Goal: Task Accomplishment & Management: Manage account settings

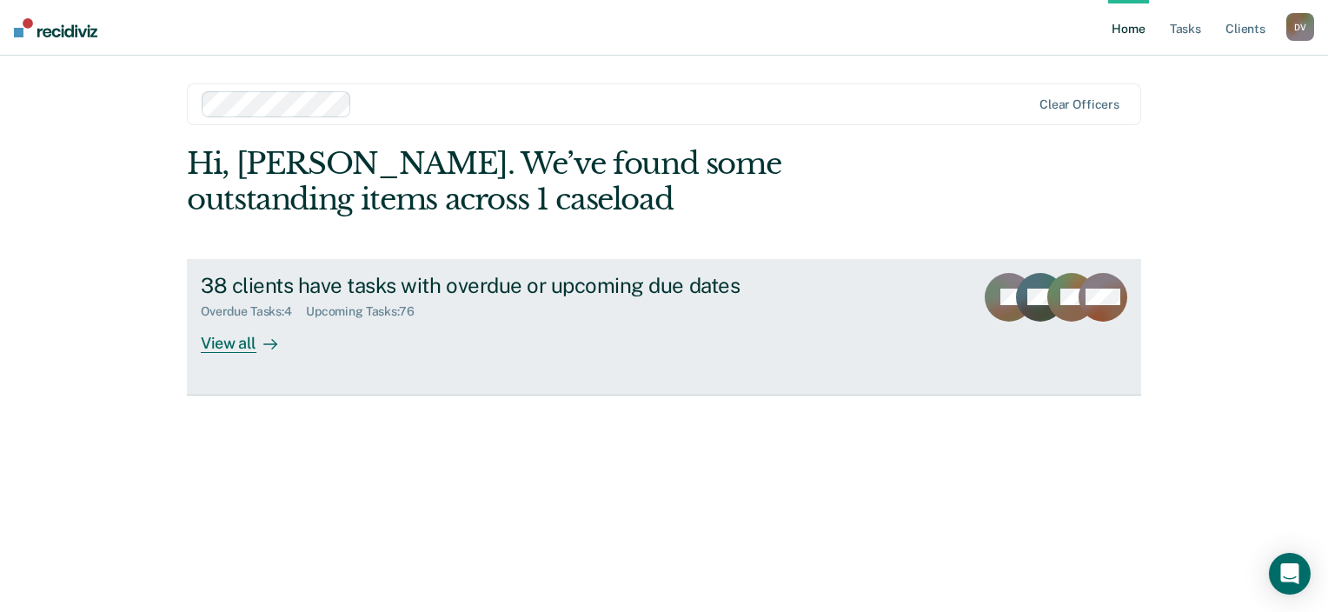
click at [224, 341] on div "View all" at bounding box center [249, 336] width 97 height 34
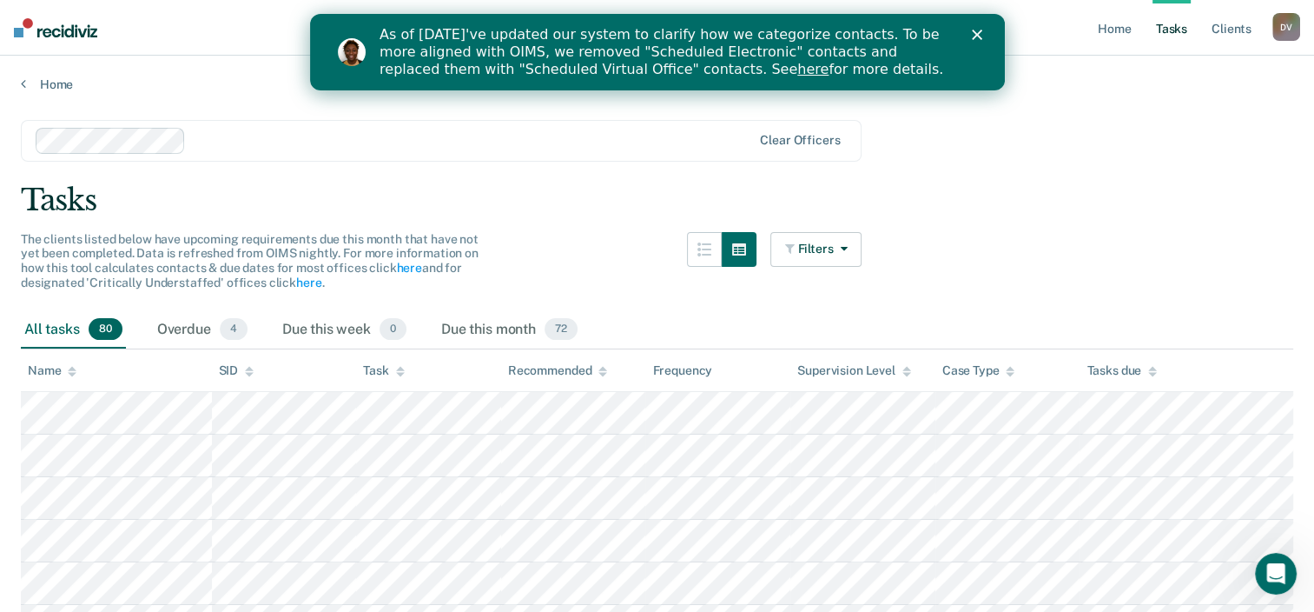
click at [957, 193] on div "Tasks" at bounding box center [657, 200] width 1273 height 36
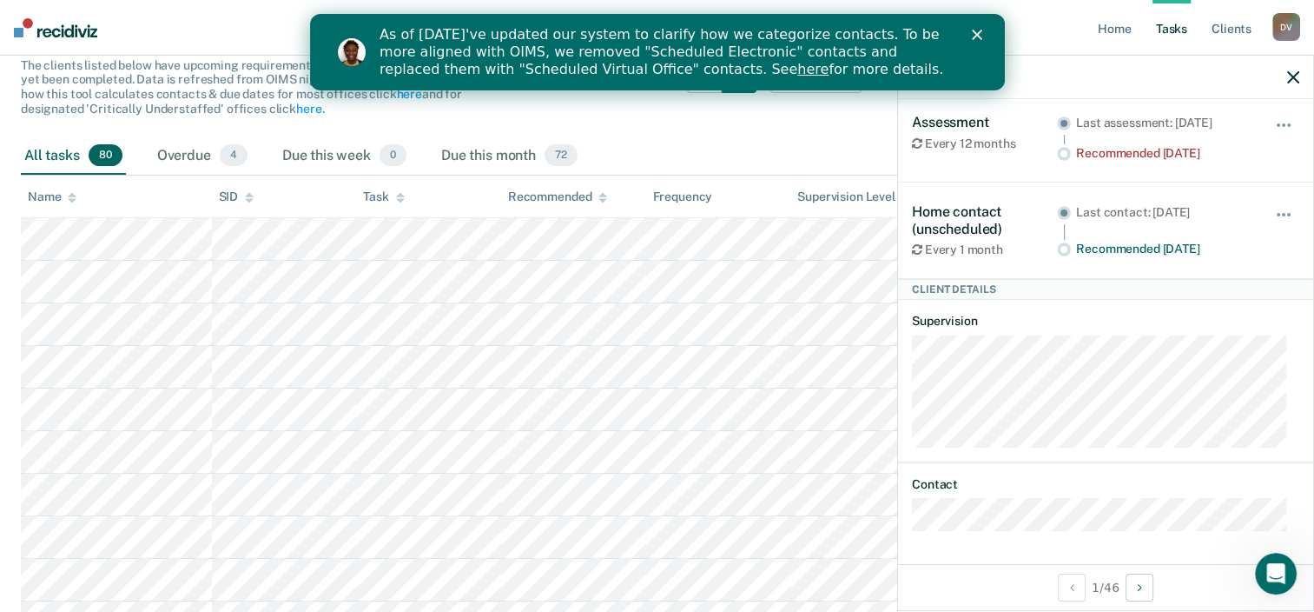
scroll to position [109, 0]
click at [978, 32] on polygon "Close" at bounding box center [976, 35] width 10 height 10
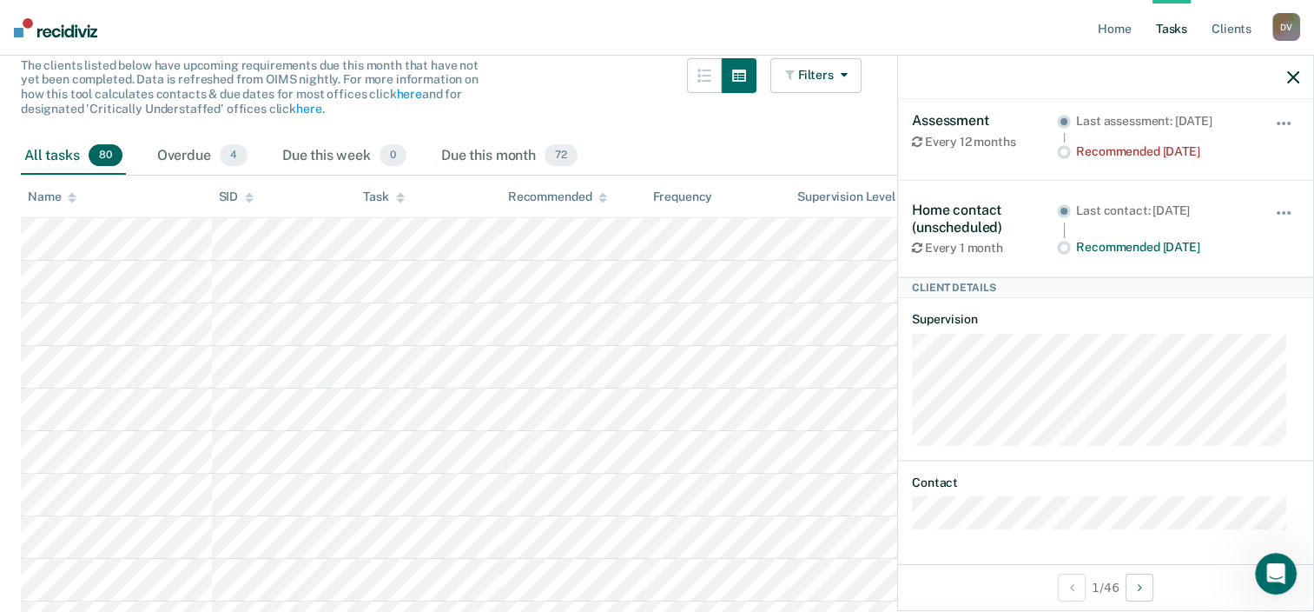
click at [1292, 77] on icon "button" at bounding box center [1294, 77] width 12 height 12
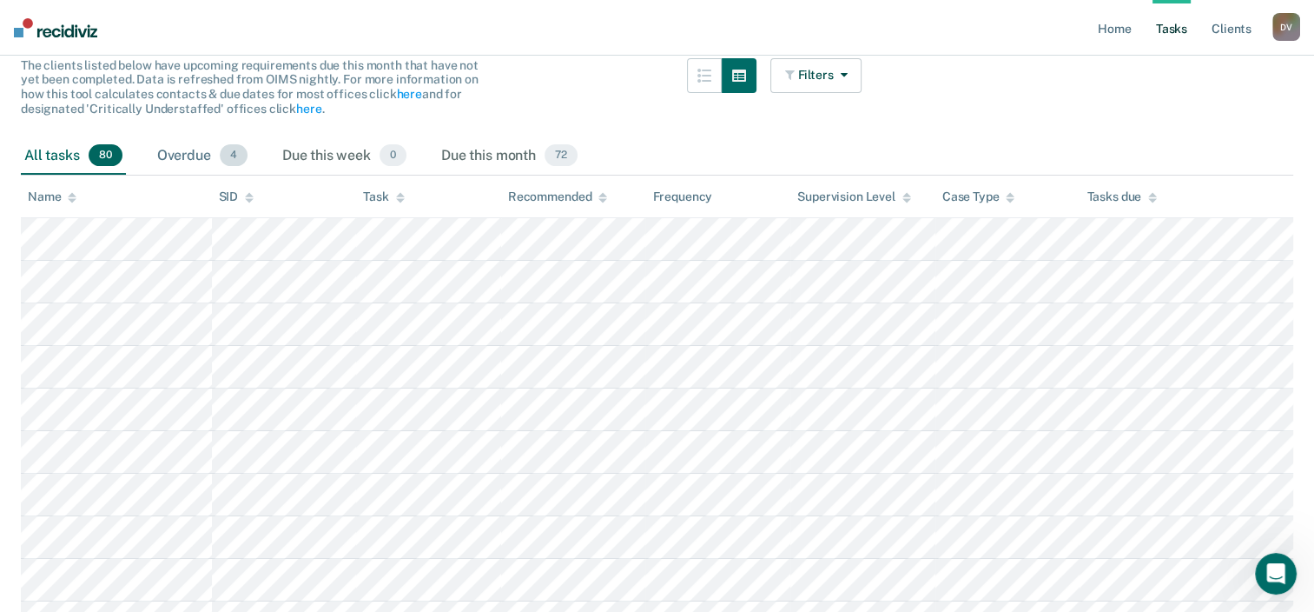
click at [221, 156] on span "4" at bounding box center [234, 155] width 28 height 23
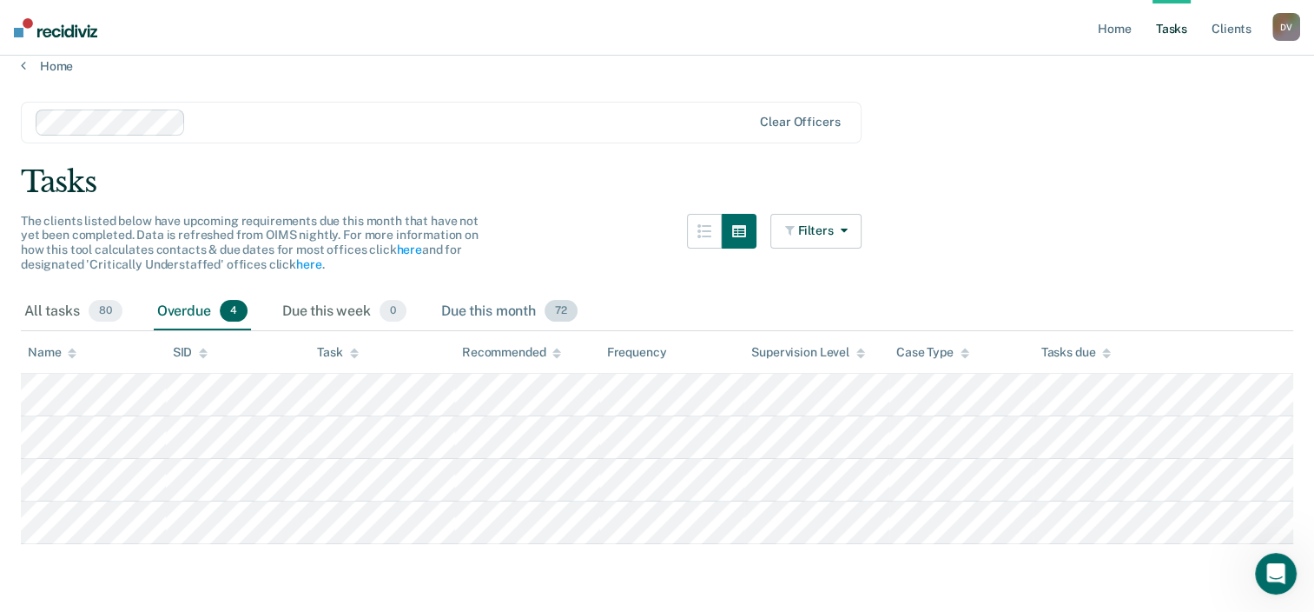
click at [563, 301] on span "72" at bounding box center [561, 311] width 33 height 23
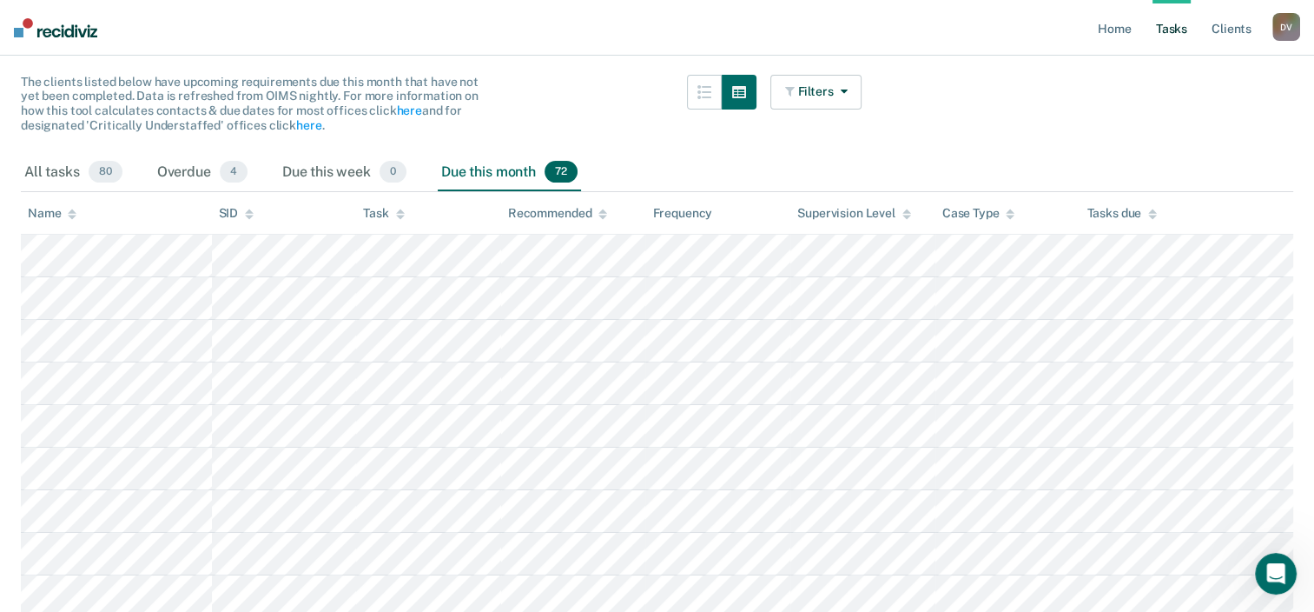
scroll to position [0, 0]
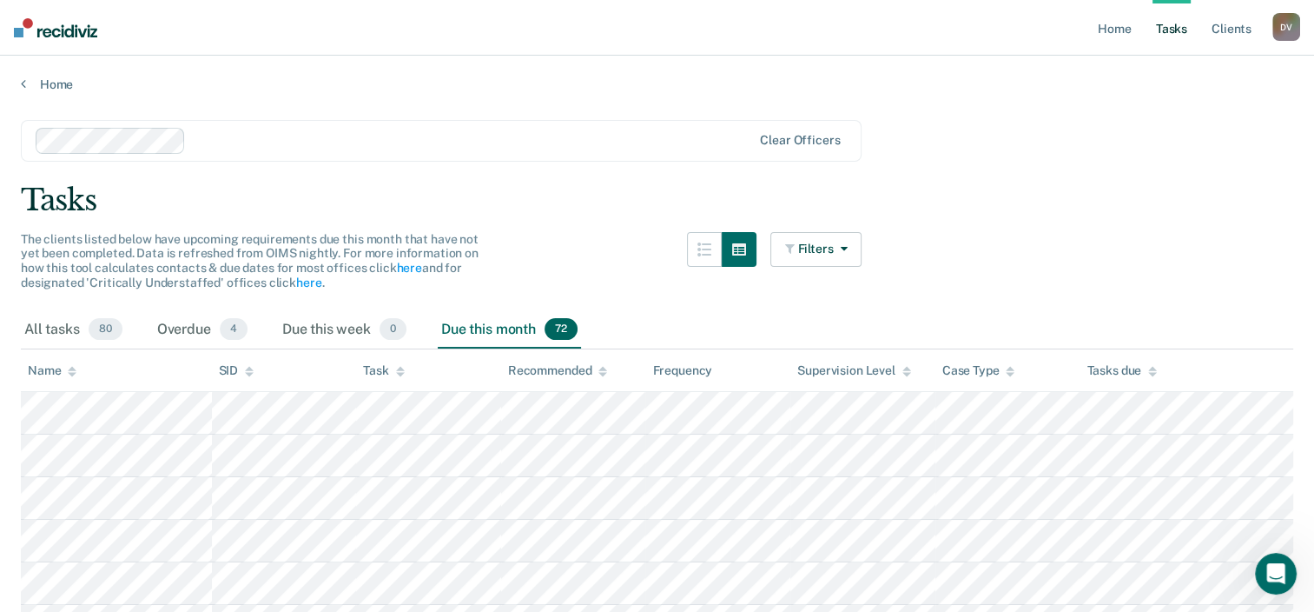
click at [35, 83] on link "Home" at bounding box center [657, 84] width 1273 height 16
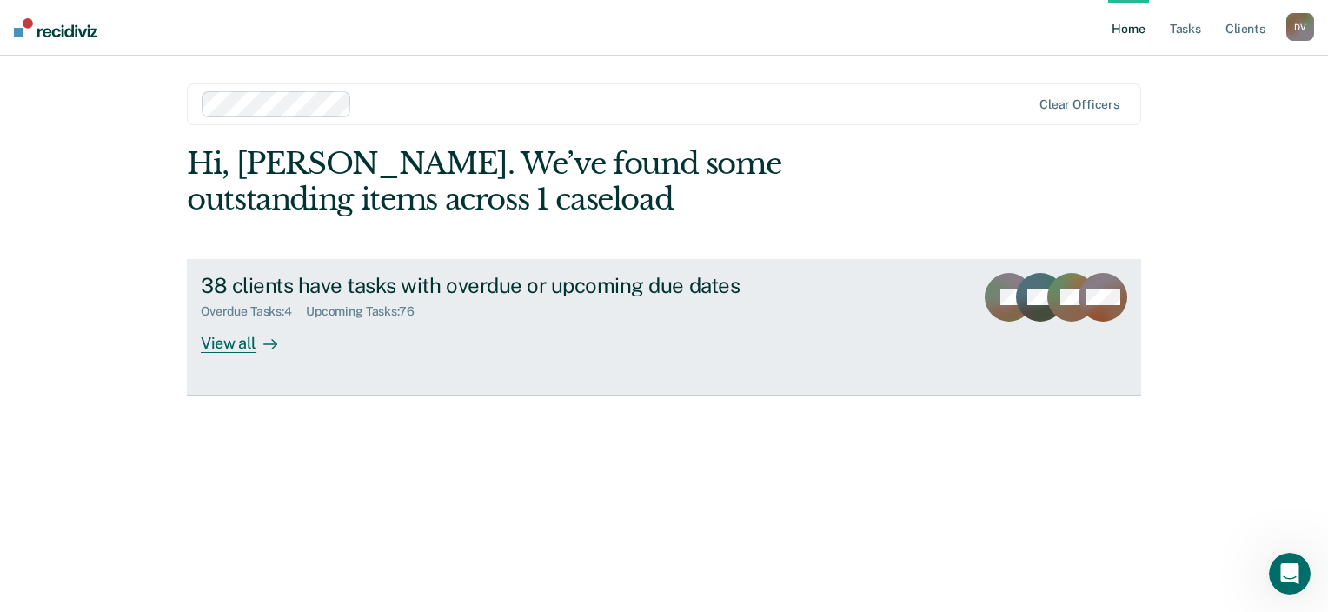
click at [242, 346] on div "View all" at bounding box center [249, 336] width 97 height 34
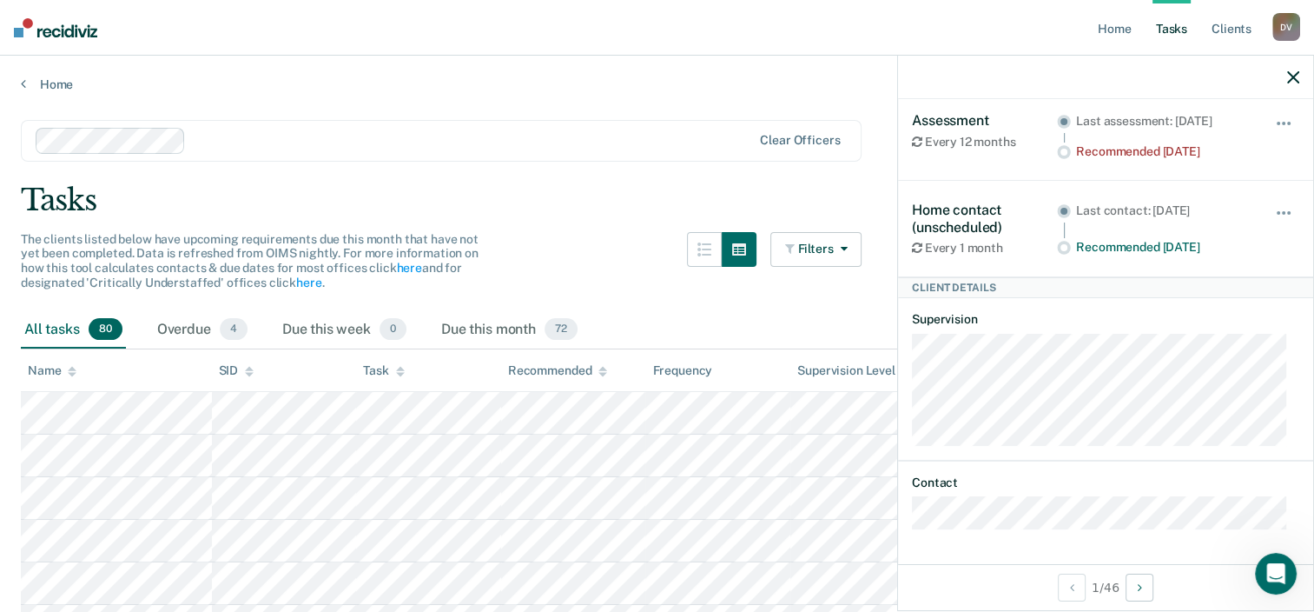
scroll to position [109, 0]
click at [1290, 79] on icon "button" at bounding box center [1294, 77] width 12 height 12
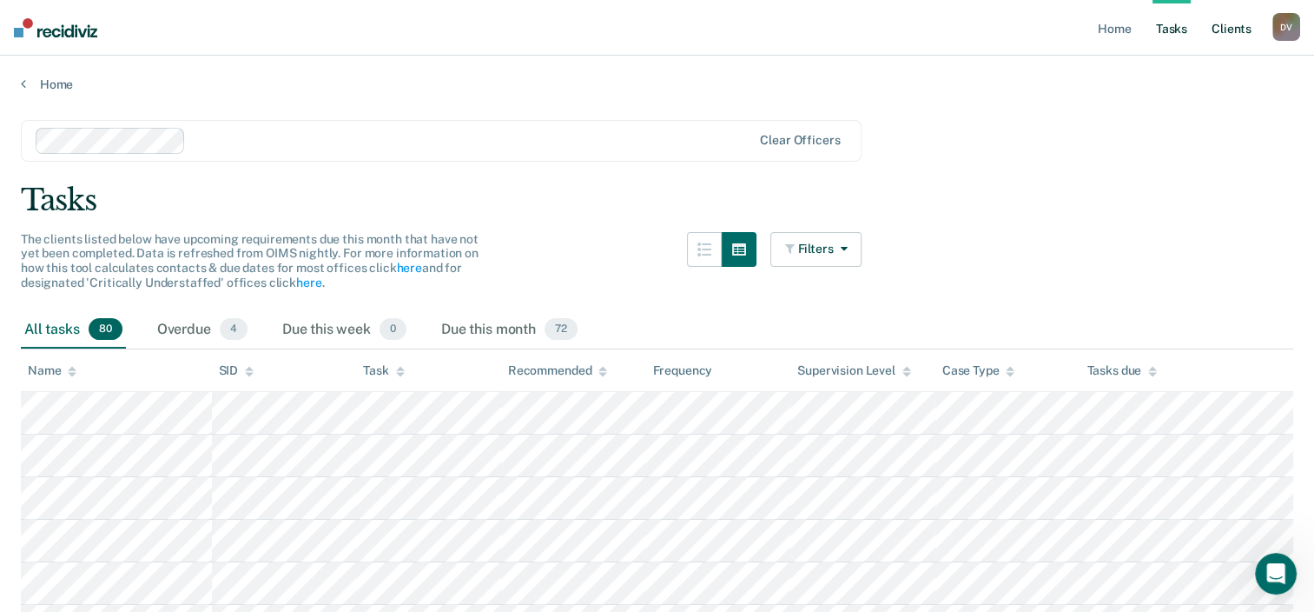
click at [1223, 35] on link "Client s" at bounding box center [1231, 28] width 47 height 56
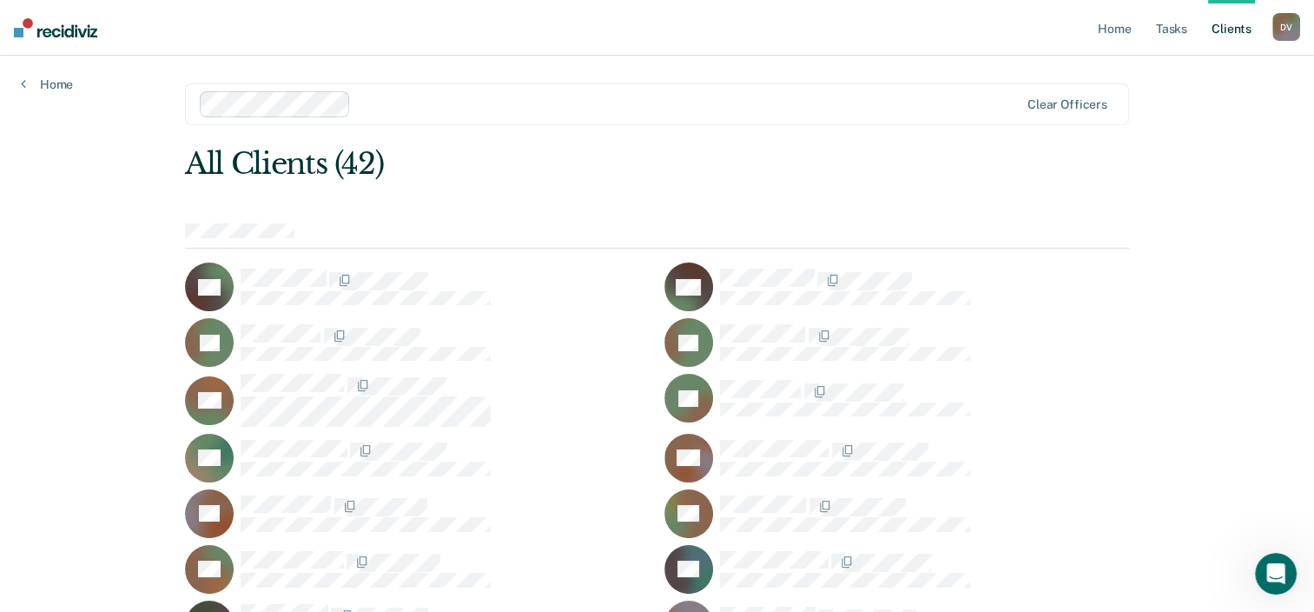
click at [66, 21] on img at bounding box center [55, 27] width 83 height 19
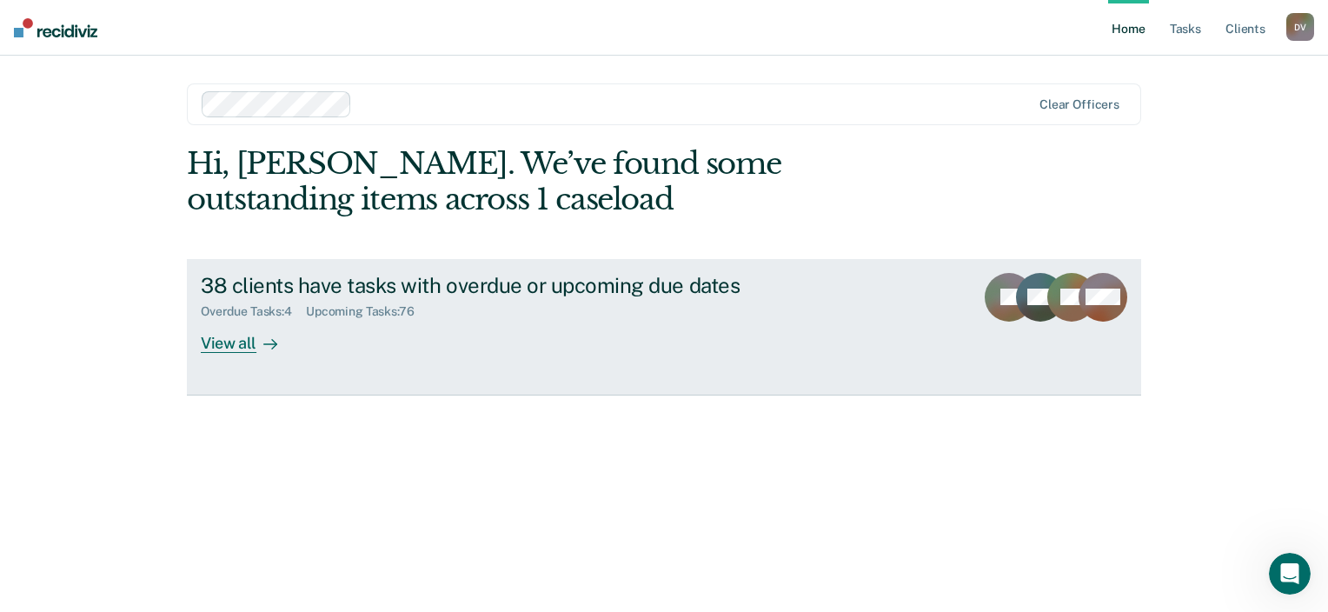
click at [249, 348] on div "View all" at bounding box center [249, 336] width 97 height 34
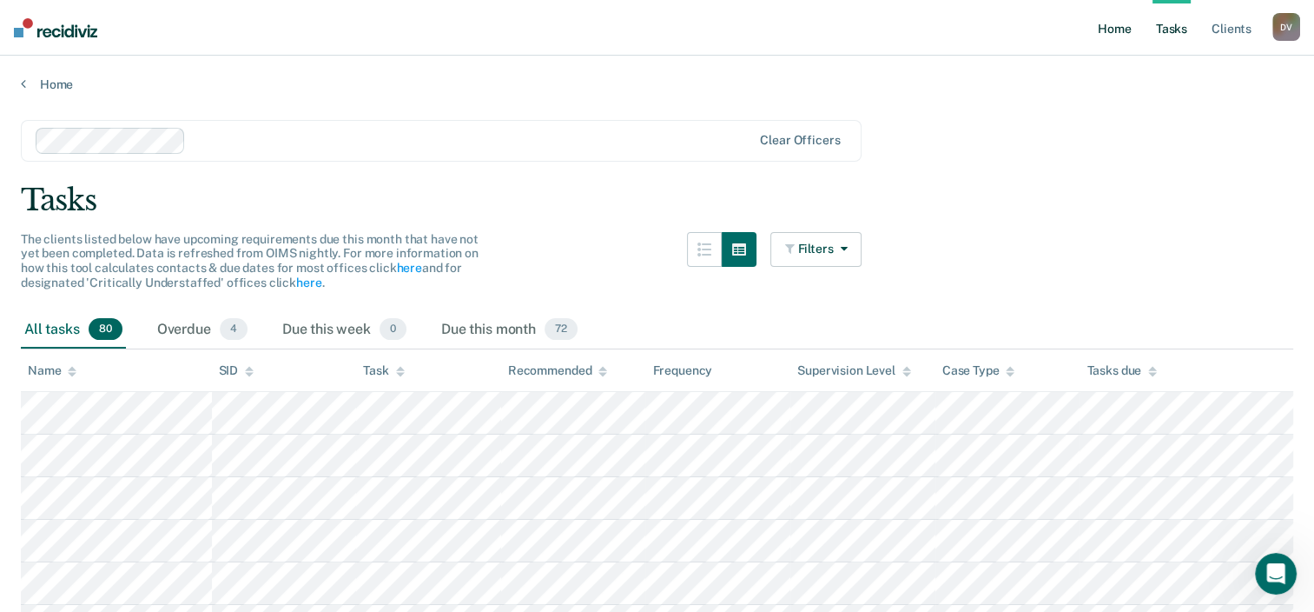
click at [1099, 30] on link "Home" at bounding box center [1115, 28] width 40 height 56
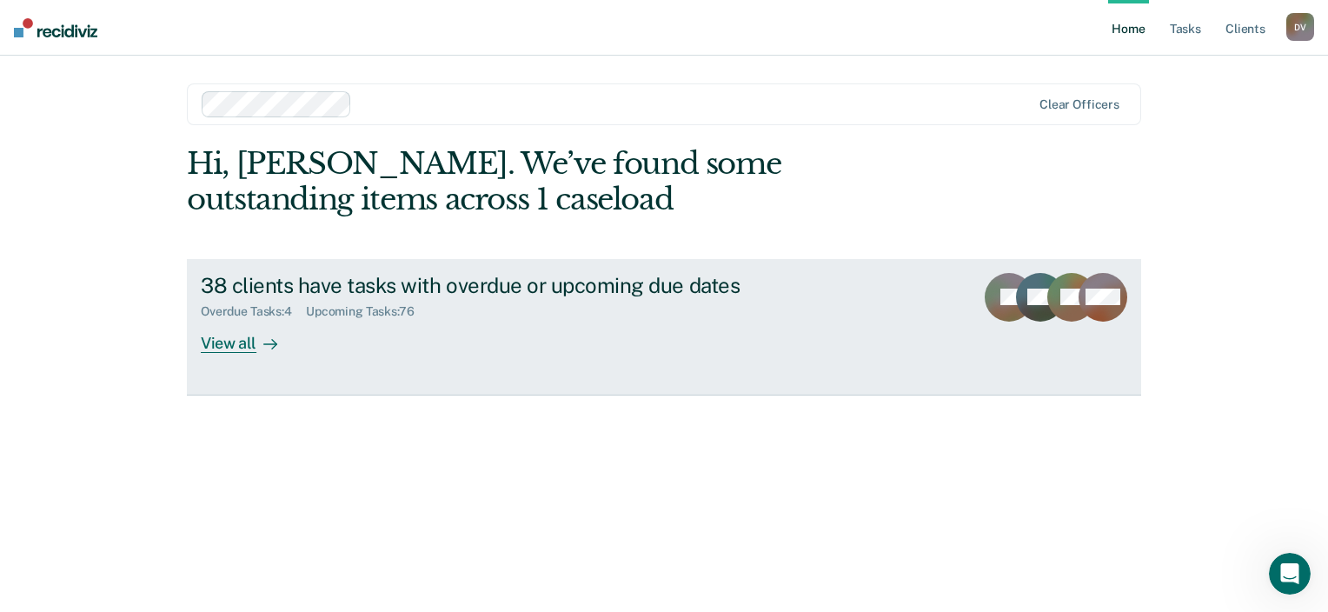
click at [316, 308] on div "Upcoming Tasks : 76" at bounding box center [367, 311] width 123 height 15
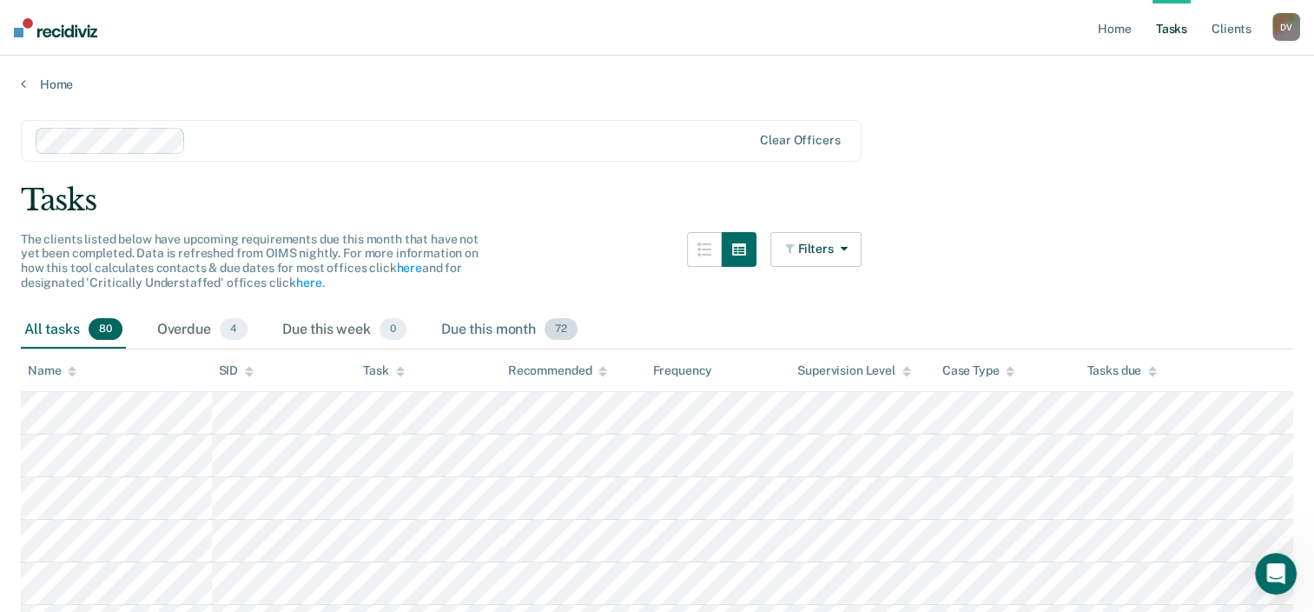
click at [493, 328] on div "Due this month 72" at bounding box center [509, 330] width 143 height 38
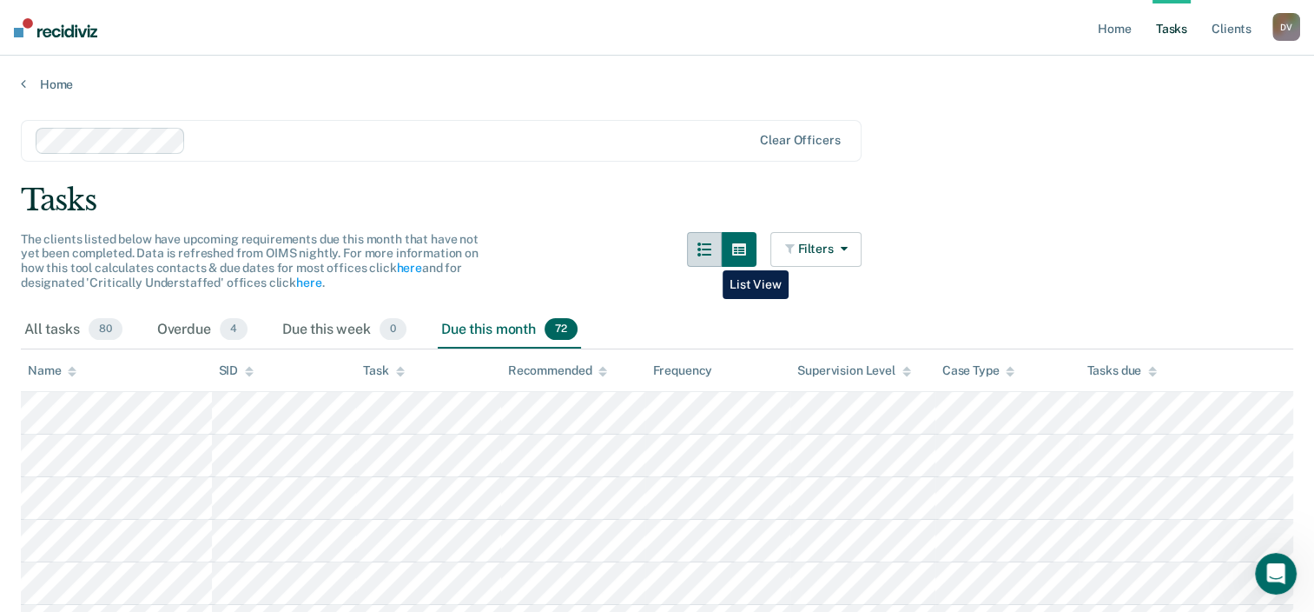
click at [710, 257] on button "button" at bounding box center [704, 249] width 35 height 35
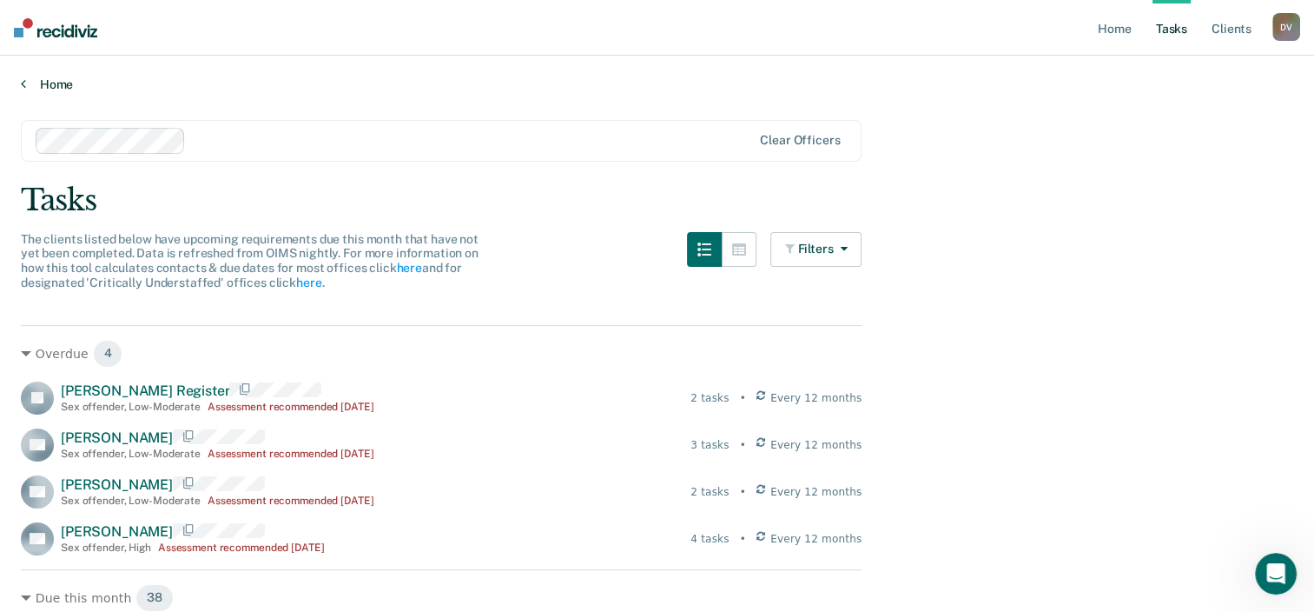
click at [65, 87] on link "Home" at bounding box center [657, 84] width 1273 height 16
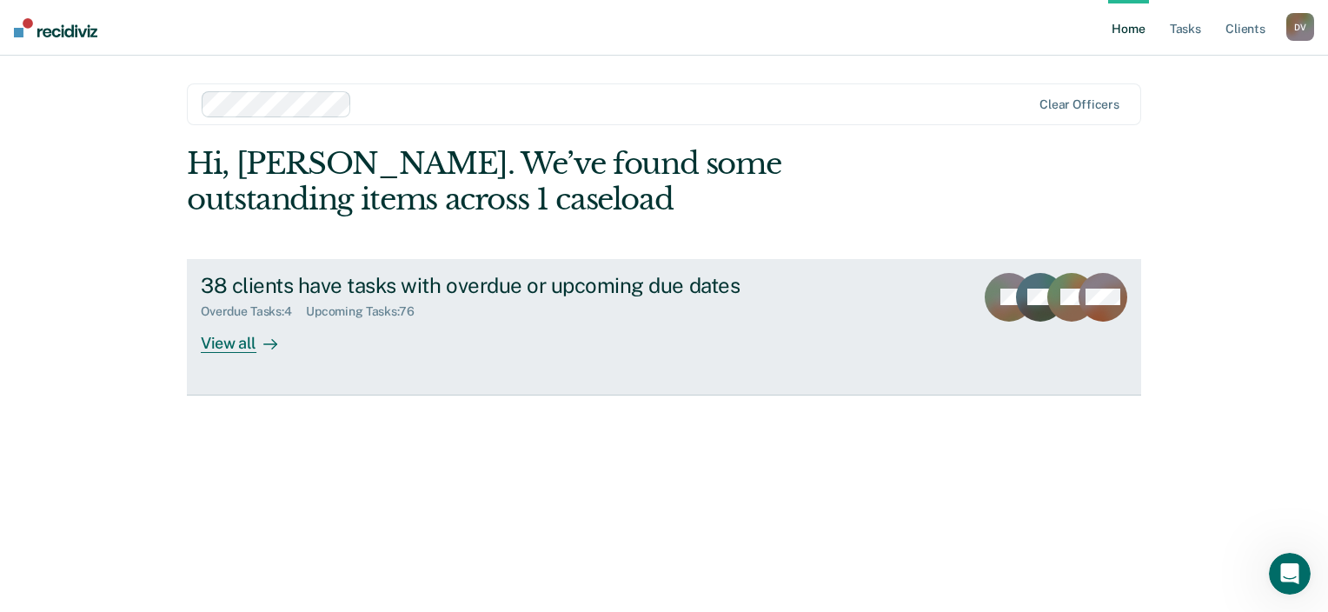
click at [543, 292] on div "38 clients have tasks with overdue or upcoming due dates" at bounding box center [506, 285] width 610 height 25
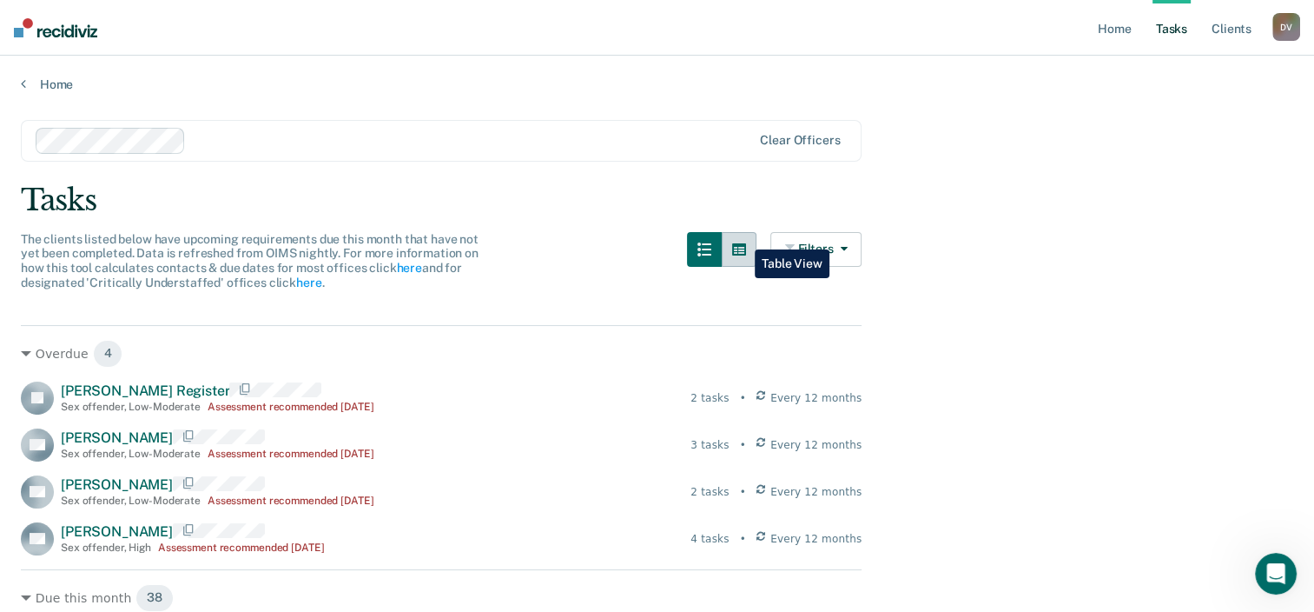
click at [742, 236] on button "button" at bounding box center [739, 249] width 35 height 35
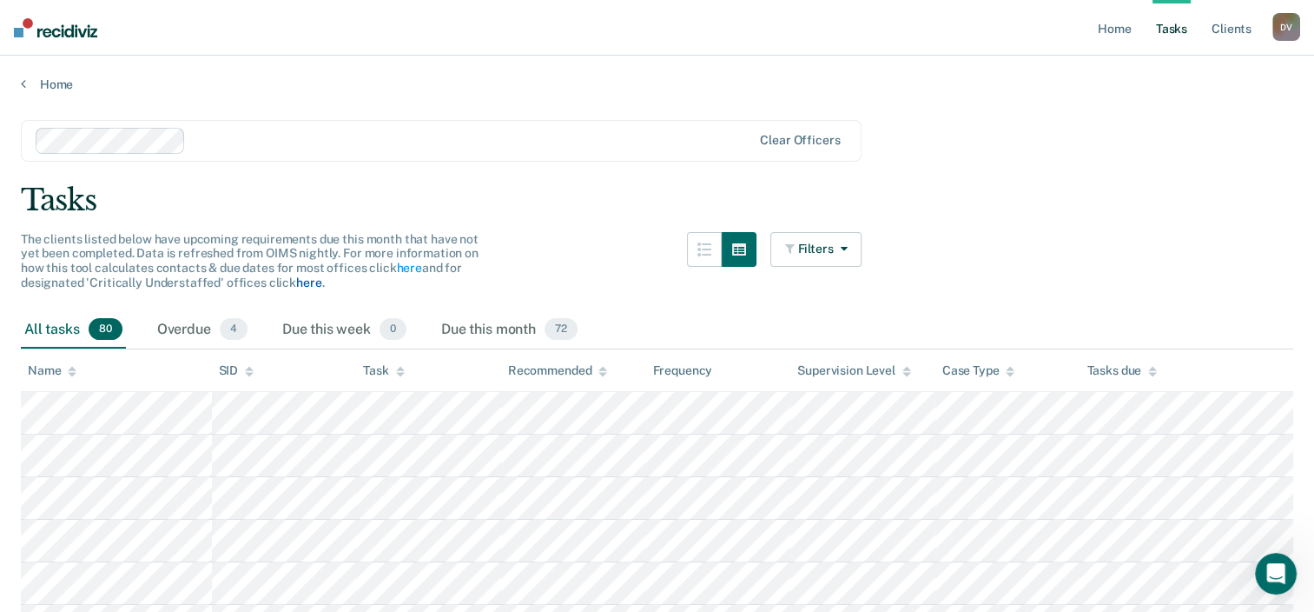
click at [301, 283] on link "here" at bounding box center [308, 282] width 25 height 14
click at [1276, 28] on div "D V" at bounding box center [1287, 27] width 28 height 28
click at [1197, 73] on link "Profile" at bounding box center [1217, 70] width 140 height 15
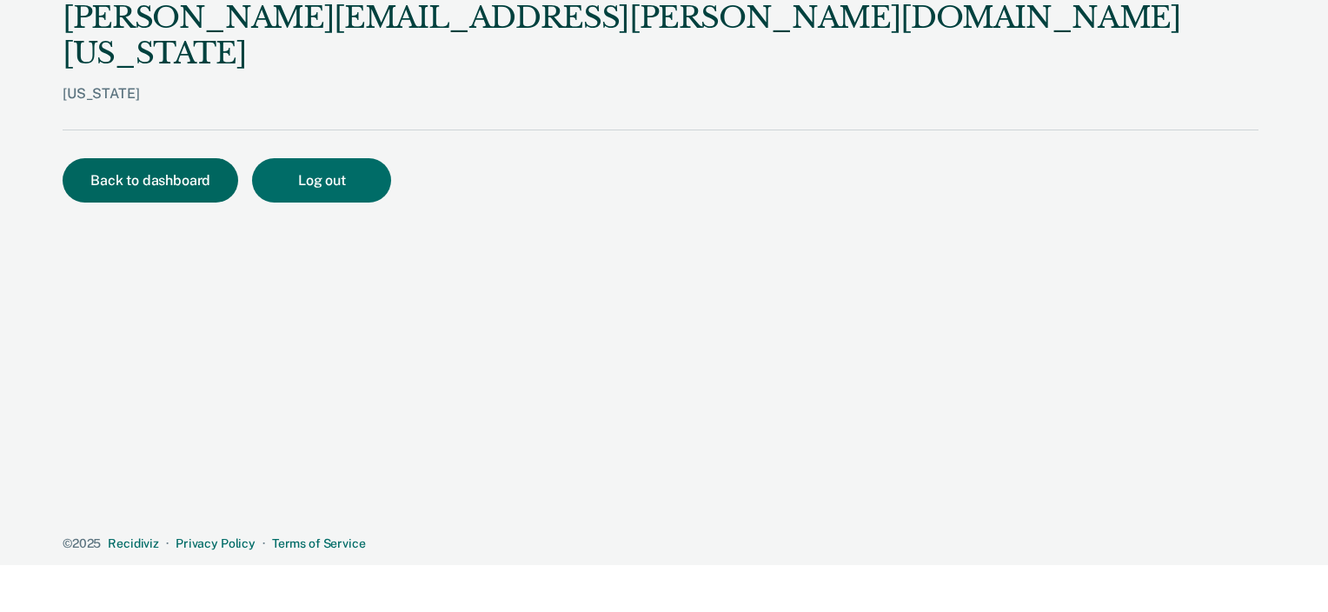
click at [133, 163] on button "Back to dashboard" at bounding box center [150, 180] width 175 height 44
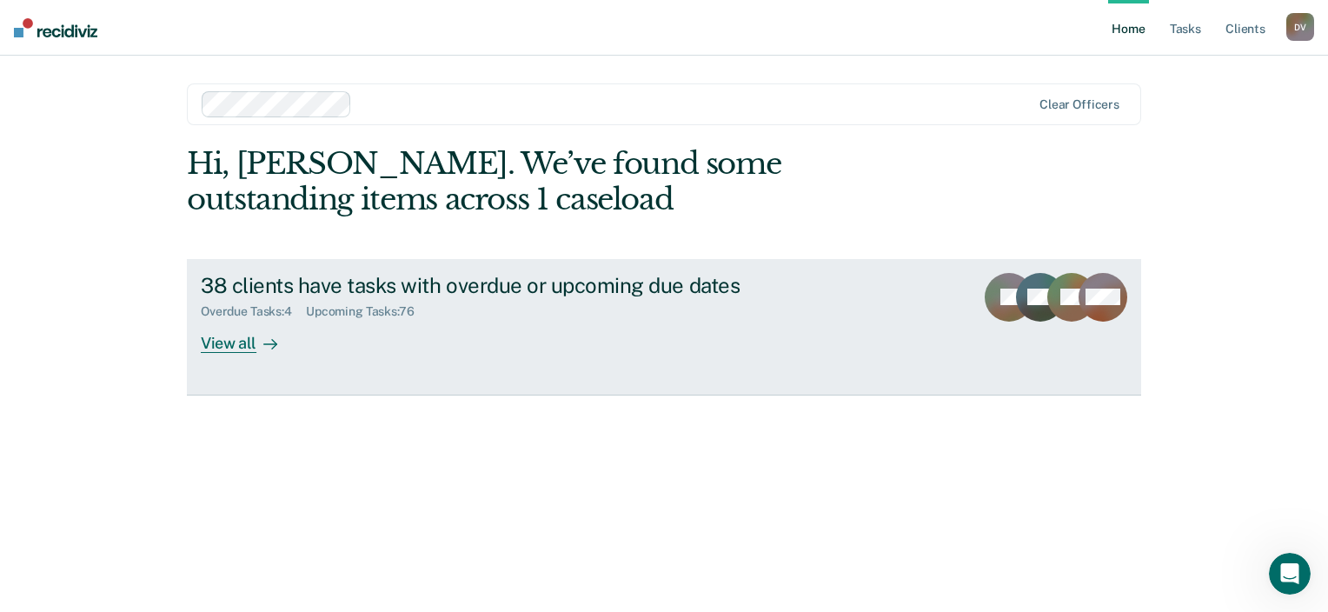
click at [272, 341] on icon at bounding box center [274, 344] width 4 height 10
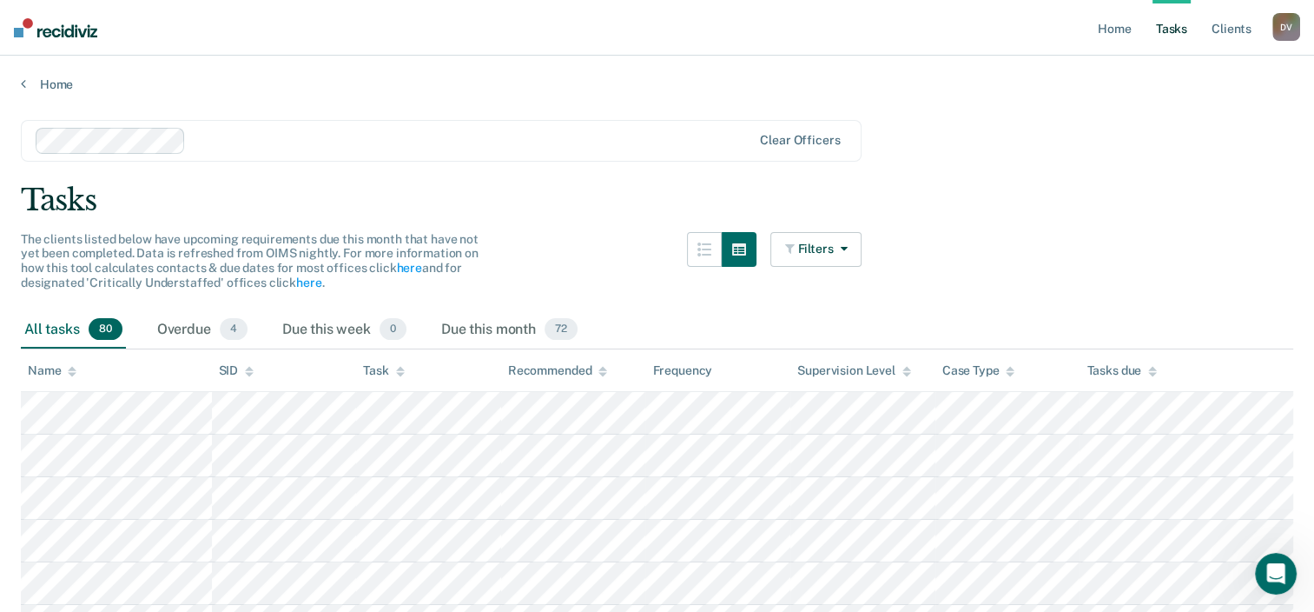
click at [89, 322] on span "80" at bounding box center [106, 329] width 34 height 23
click at [78, 324] on div "All tasks 80" at bounding box center [73, 330] width 105 height 38
click at [187, 328] on div "Overdue 4" at bounding box center [202, 330] width 97 height 38
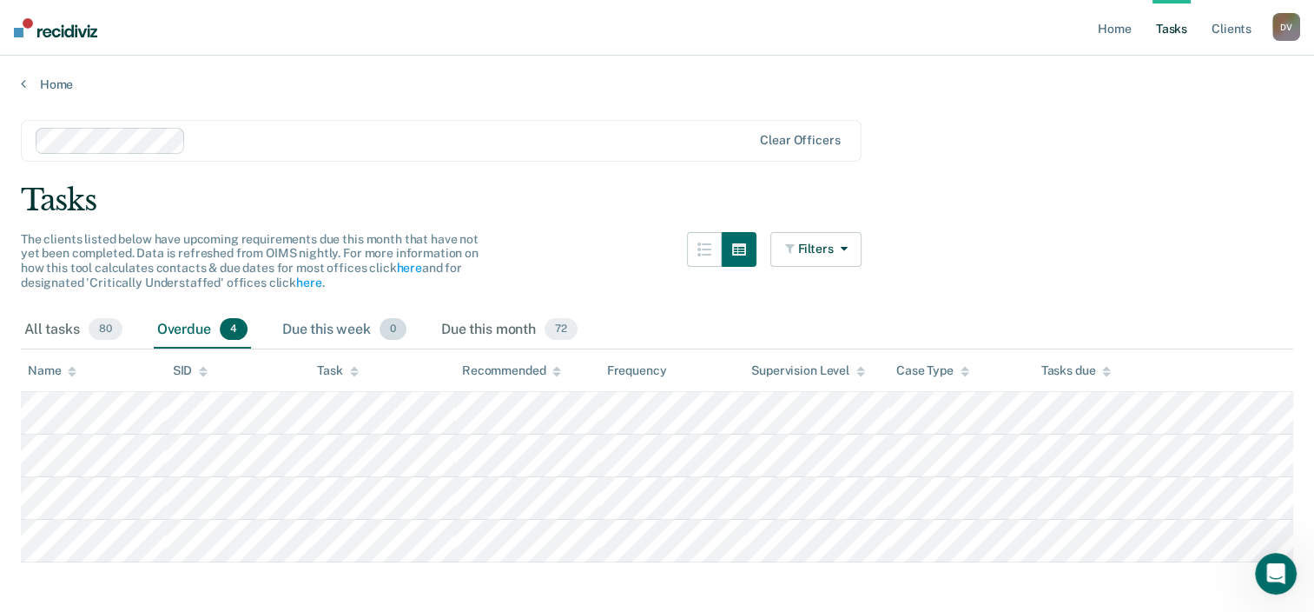
click at [348, 329] on div "Due this week 0" at bounding box center [344, 330] width 131 height 38
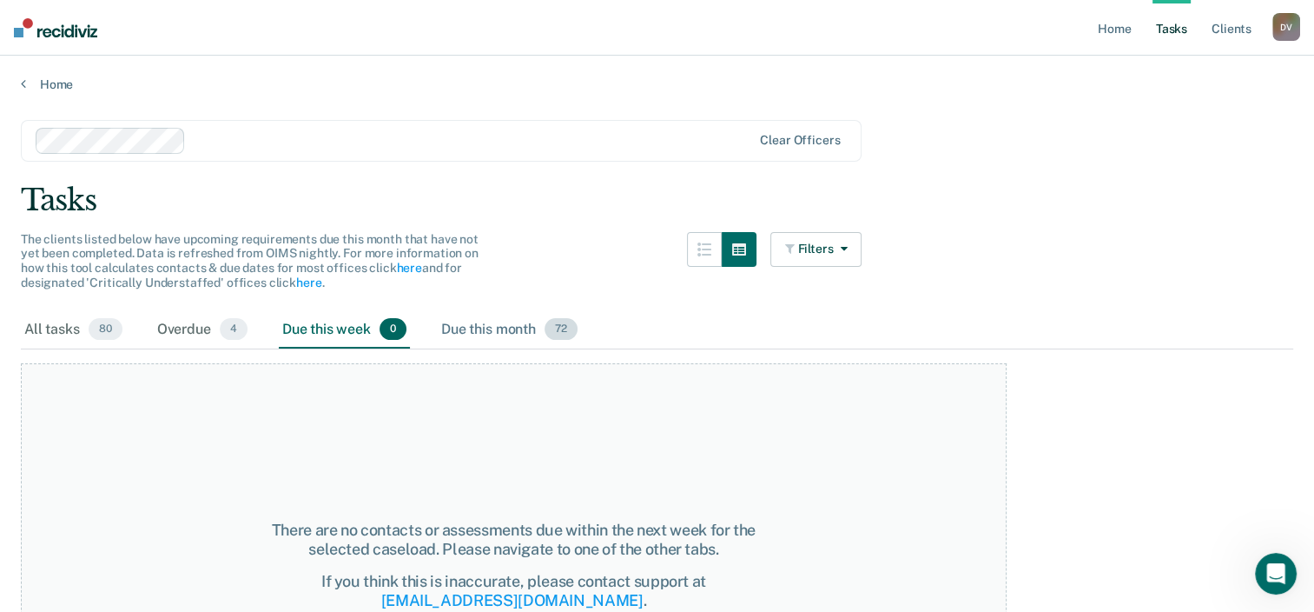
click at [469, 330] on div "Due this month 72" at bounding box center [509, 330] width 143 height 38
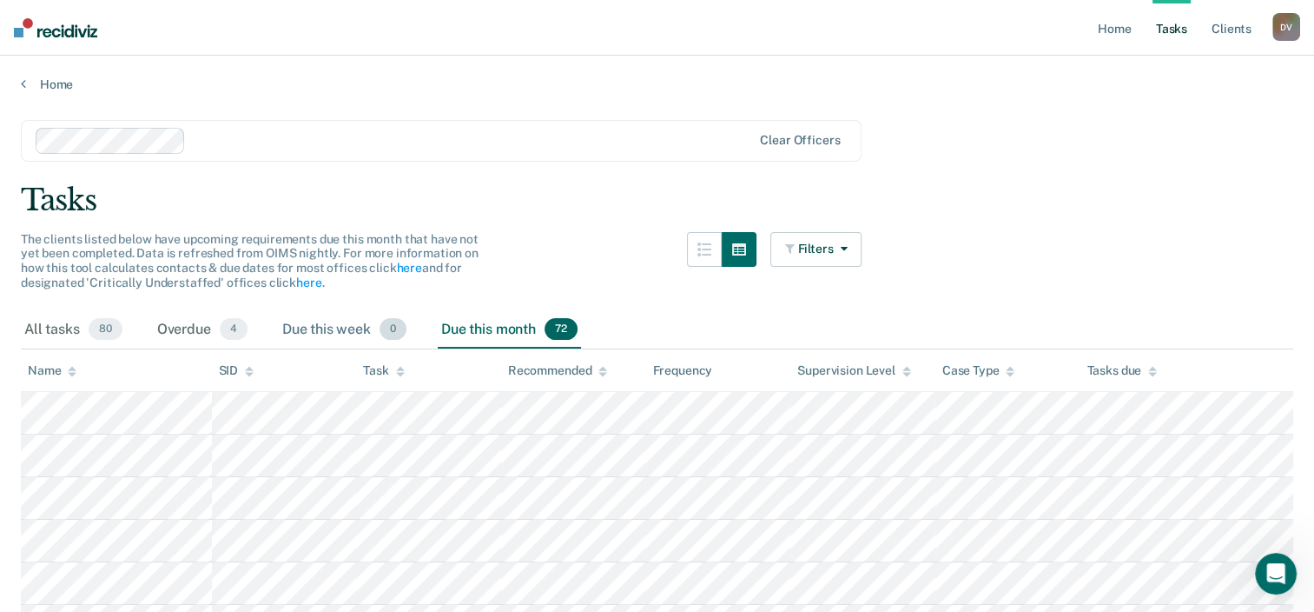
click at [327, 330] on div "Due this week 0" at bounding box center [344, 330] width 131 height 38
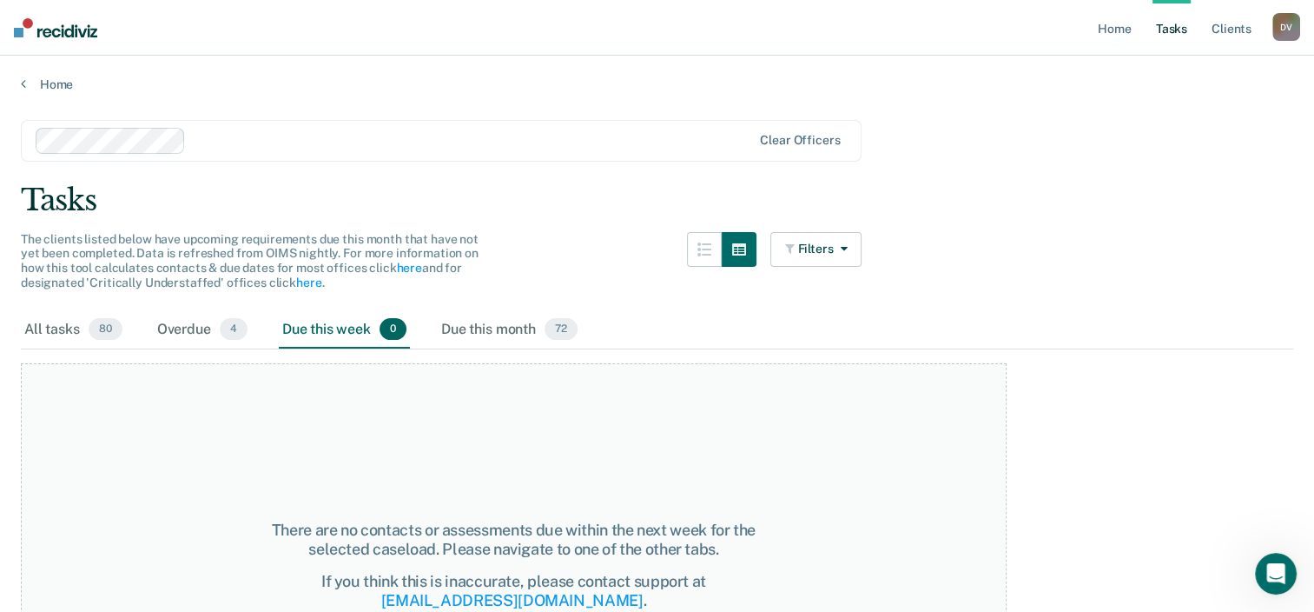
click at [509, 184] on div "Tasks" at bounding box center [657, 200] width 1273 height 36
click at [64, 77] on link "Home" at bounding box center [657, 84] width 1273 height 16
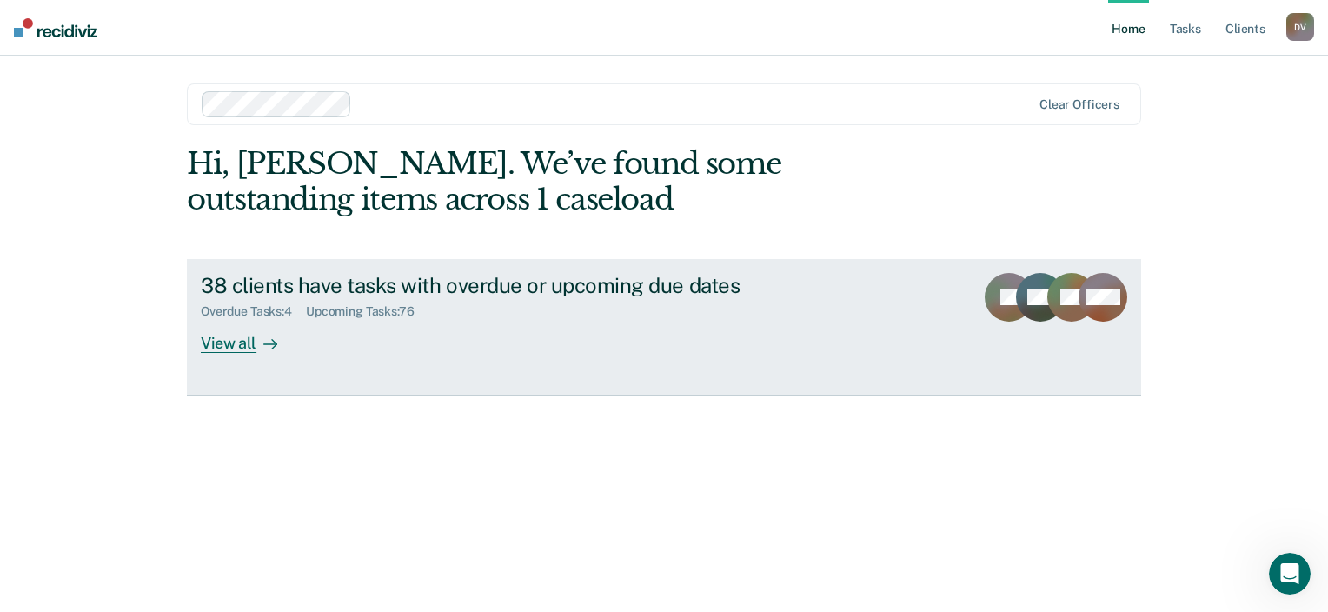
click at [248, 325] on div "View all" at bounding box center [249, 336] width 97 height 34
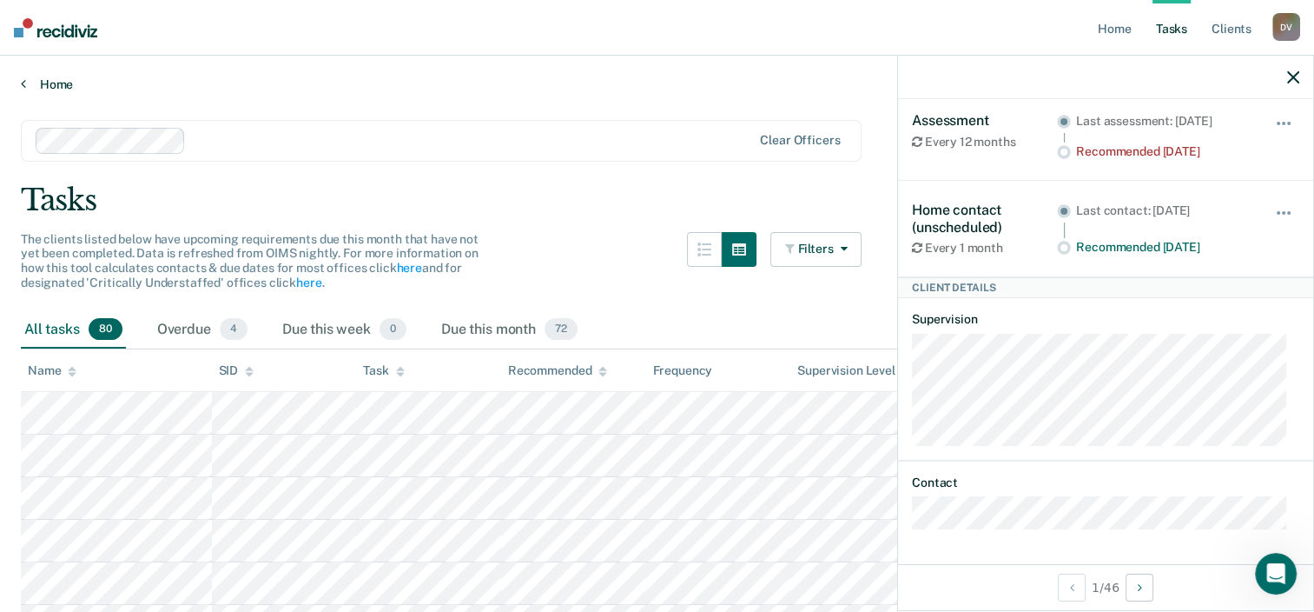
drag, startPoint x: 45, startPoint y: 382, endPoint x: 505, endPoint y: 80, distance: 550.1
click at [505, 80] on link "Home" at bounding box center [657, 84] width 1273 height 16
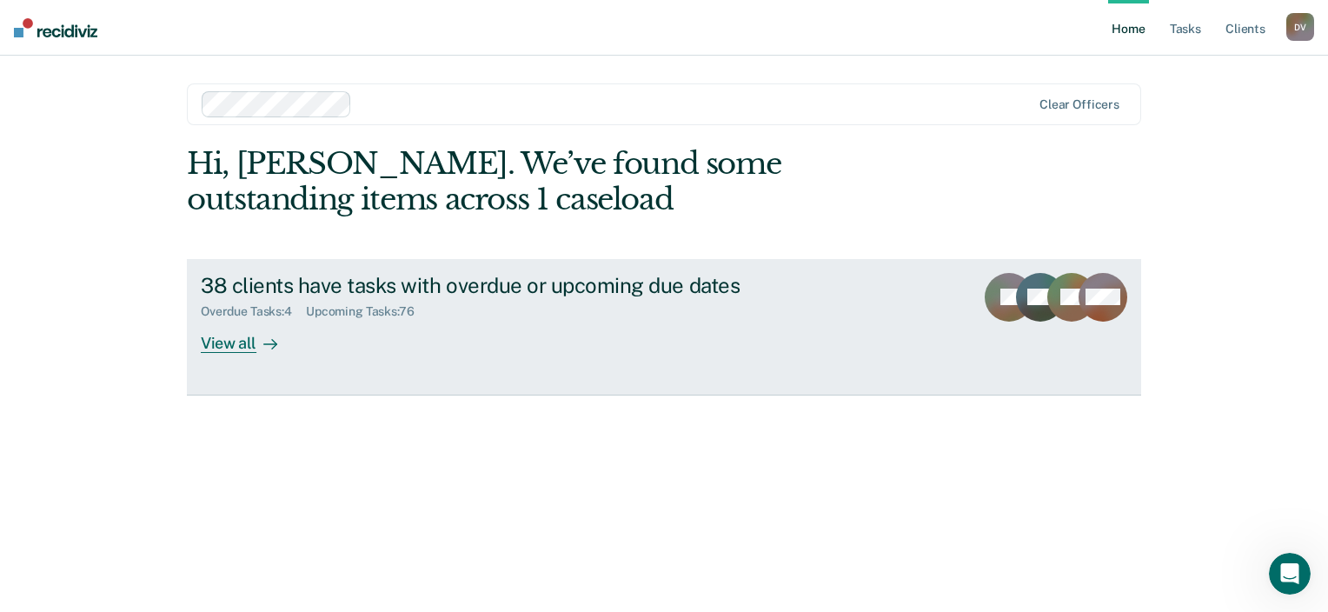
click at [233, 331] on div "View all" at bounding box center [249, 336] width 97 height 34
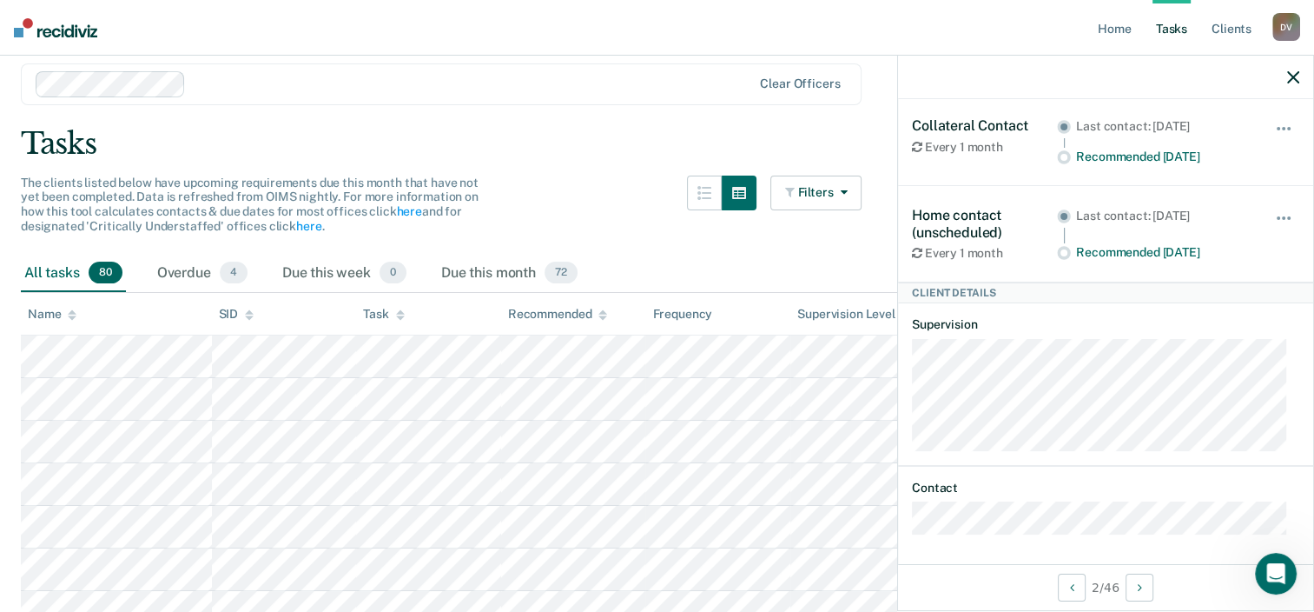
scroll to position [87, 0]
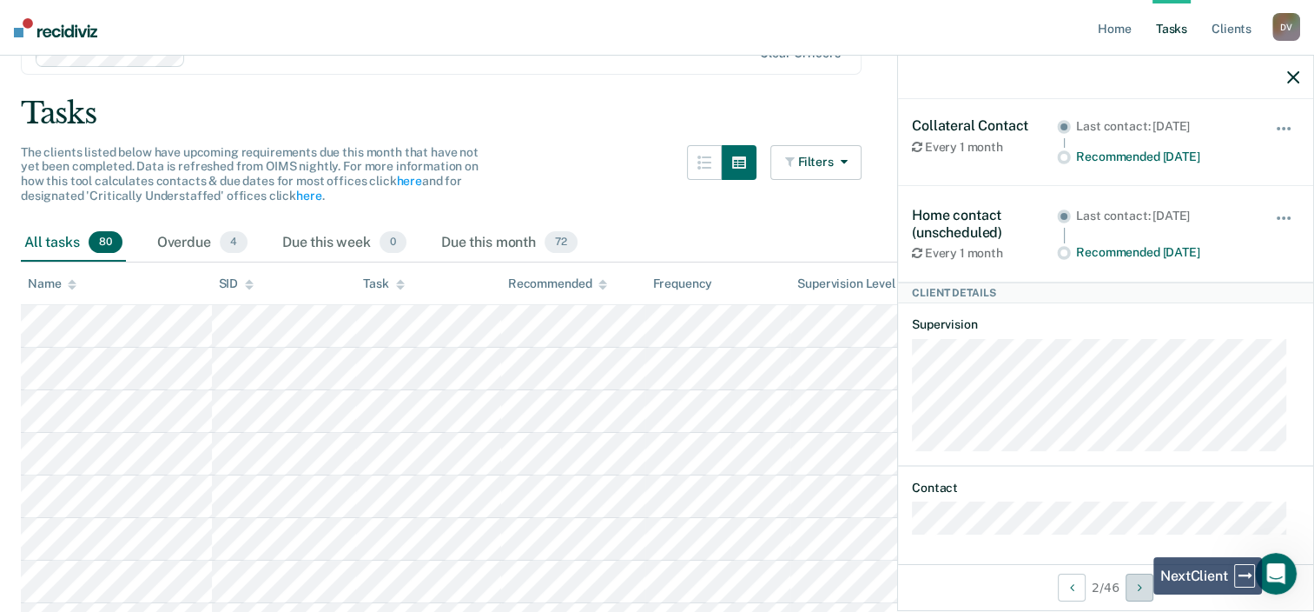
click at [1142, 591] on icon "Next Client" at bounding box center [1140, 587] width 4 height 12
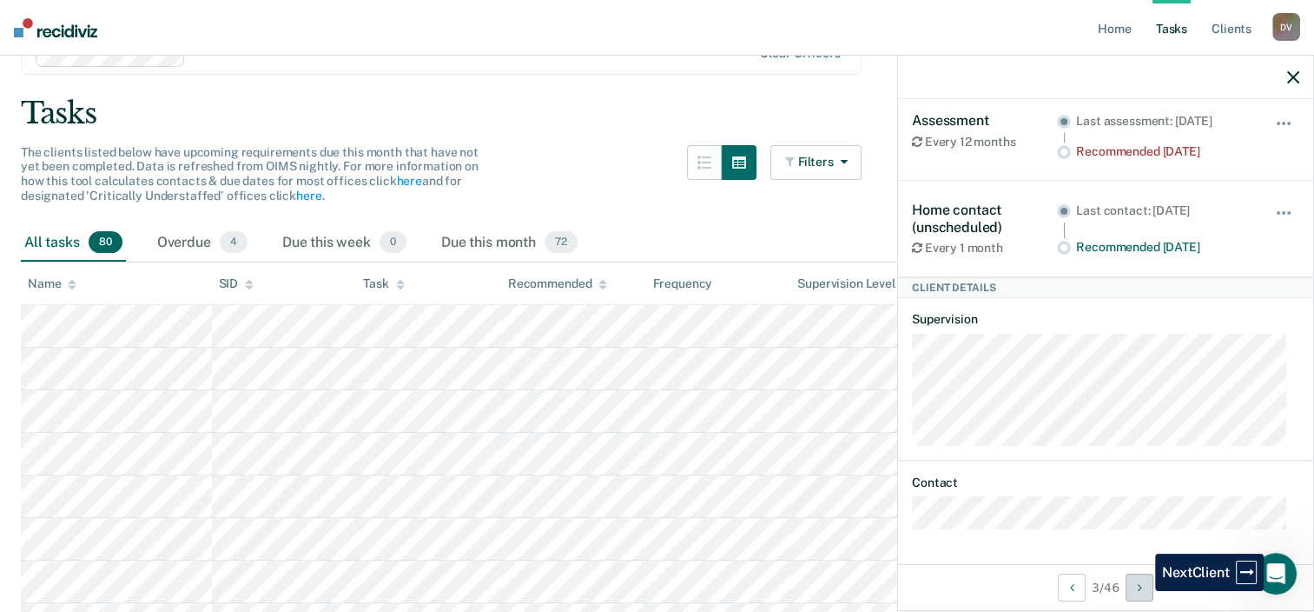
scroll to position [110, 0]
click at [1142, 591] on icon "Next Client" at bounding box center [1140, 587] width 4 height 12
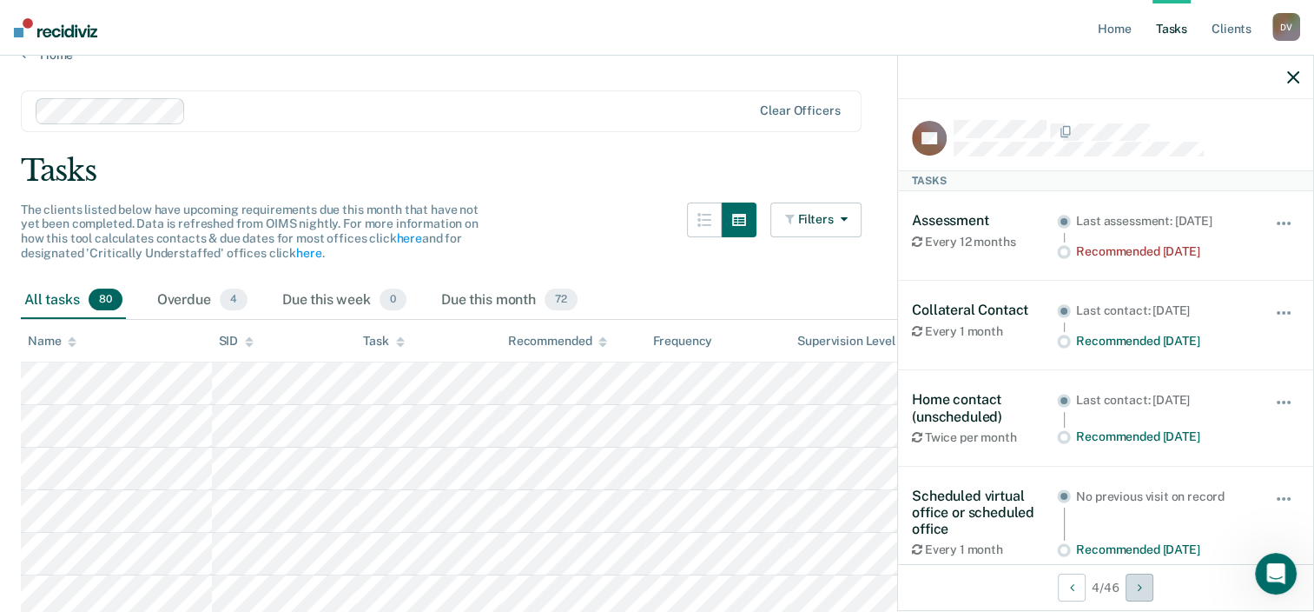
scroll to position [0, 0]
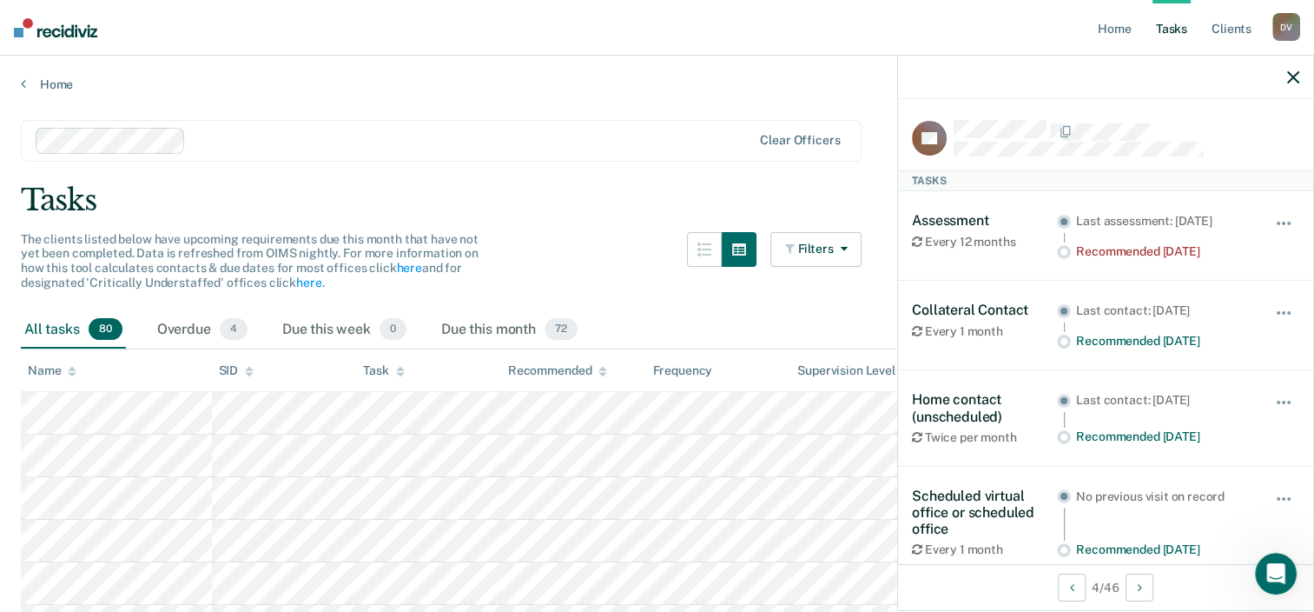
click at [1283, 83] on div at bounding box center [1105, 77] width 415 height 43
click at [1289, 83] on icon "button" at bounding box center [1294, 77] width 12 height 12
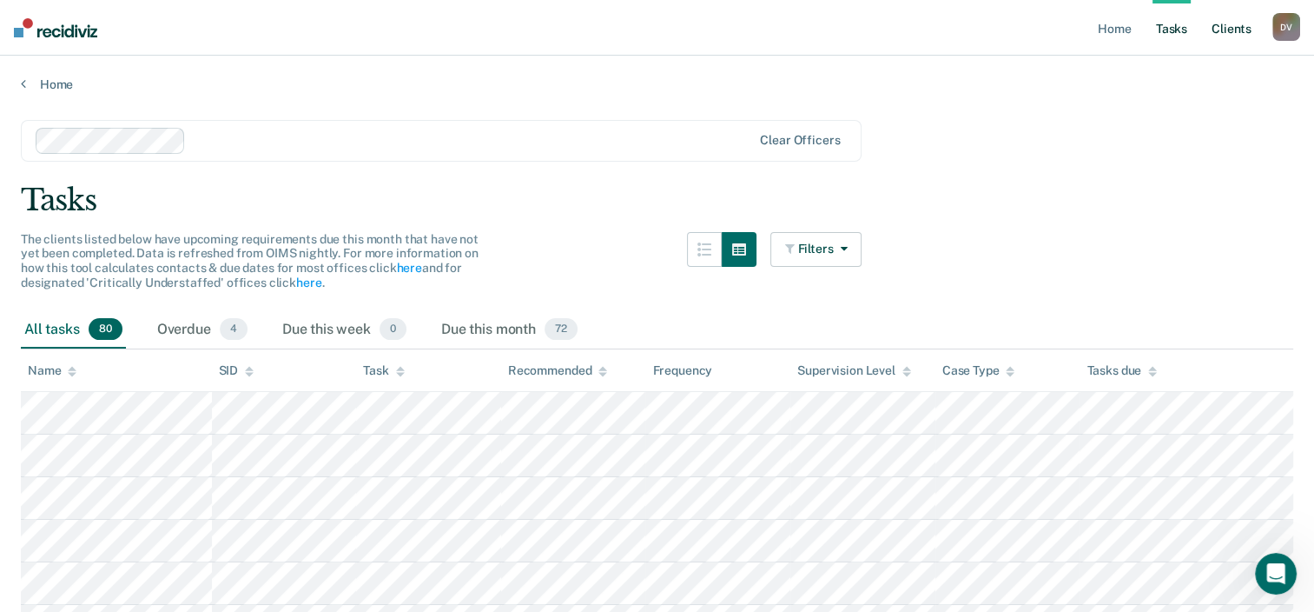
click at [1226, 34] on link "Client s" at bounding box center [1231, 28] width 47 height 56
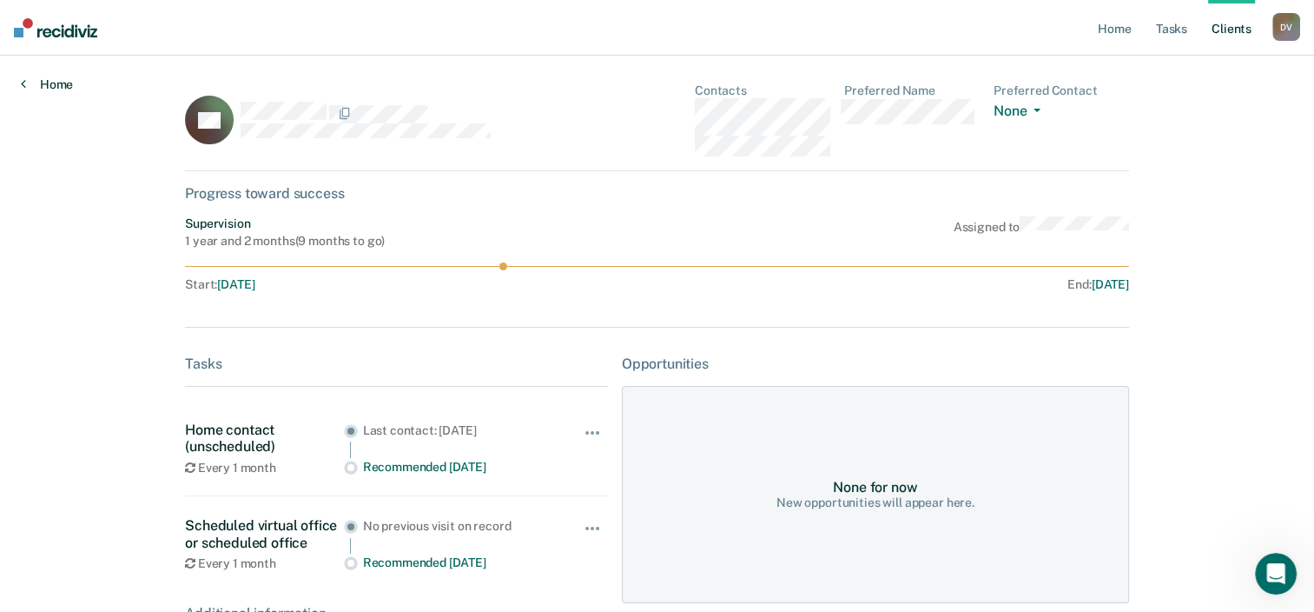
click at [62, 80] on link "Home" at bounding box center [47, 84] width 52 height 16
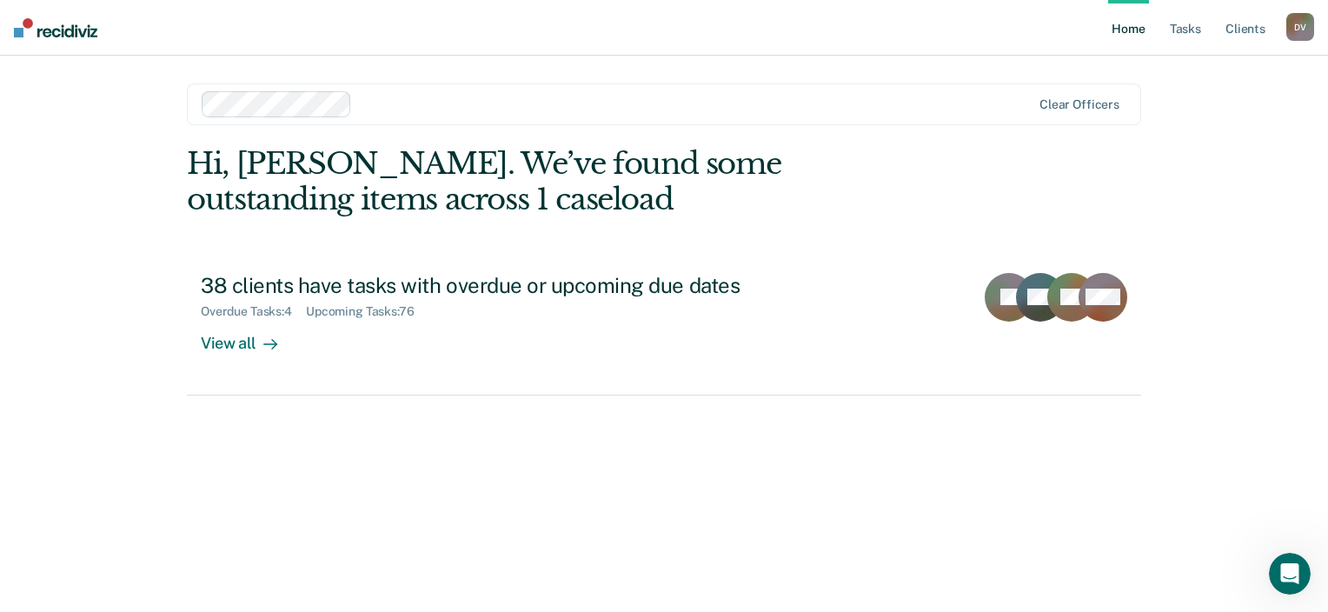
click at [70, 37] on nav "Home Tasks Client s [PERSON_NAME] D V Profile How it works Log Out" at bounding box center [664, 28] width 1328 height 56
click at [81, 31] on img at bounding box center [55, 27] width 83 height 19
click at [1131, 28] on link "Home" at bounding box center [1128, 28] width 40 height 56
click at [1176, 36] on link "Tasks" at bounding box center [1185, 28] width 38 height 56
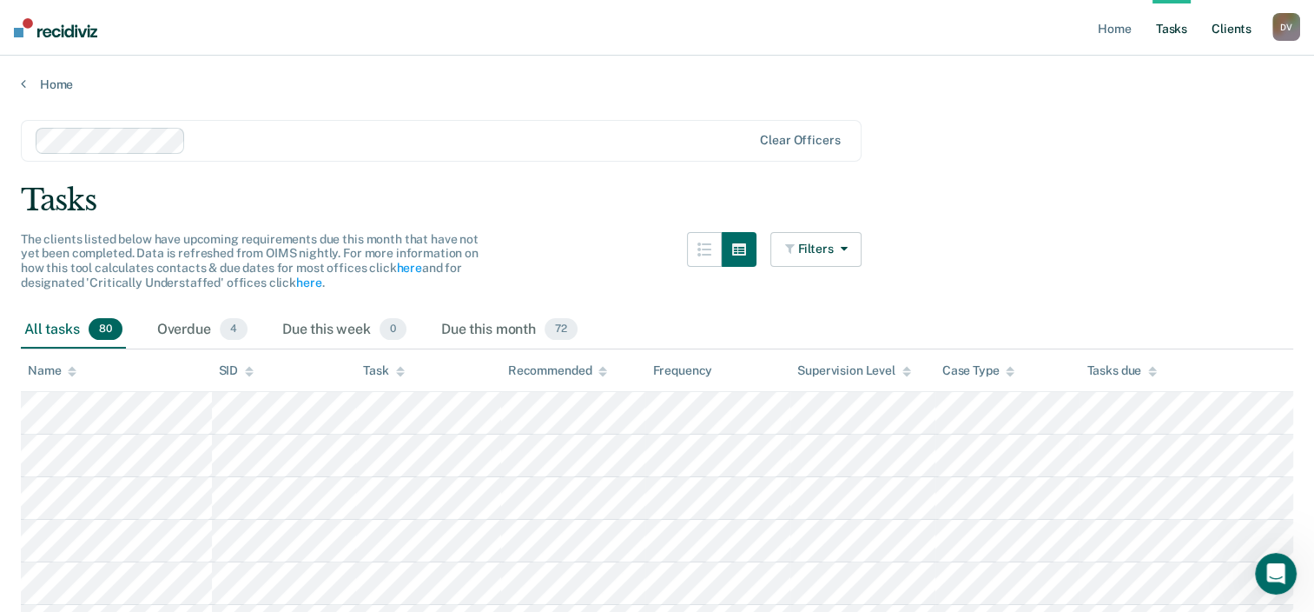
click at [1228, 38] on link "Client s" at bounding box center [1231, 28] width 47 height 56
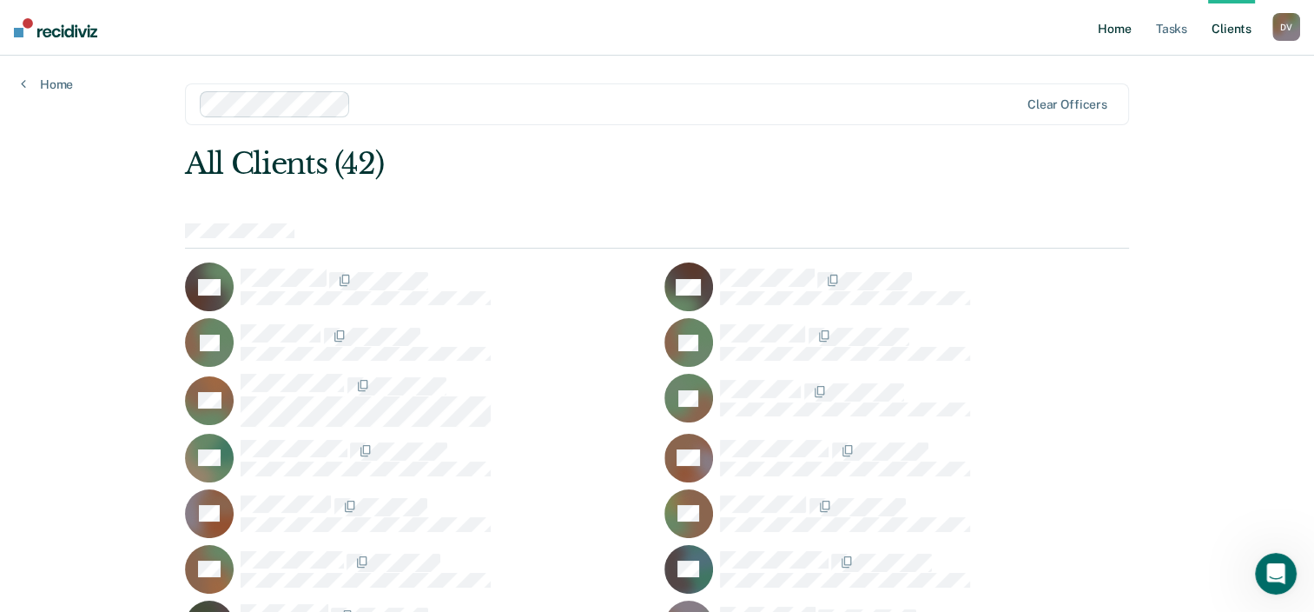
click at [1119, 28] on link "Home" at bounding box center [1115, 28] width 40 height 56
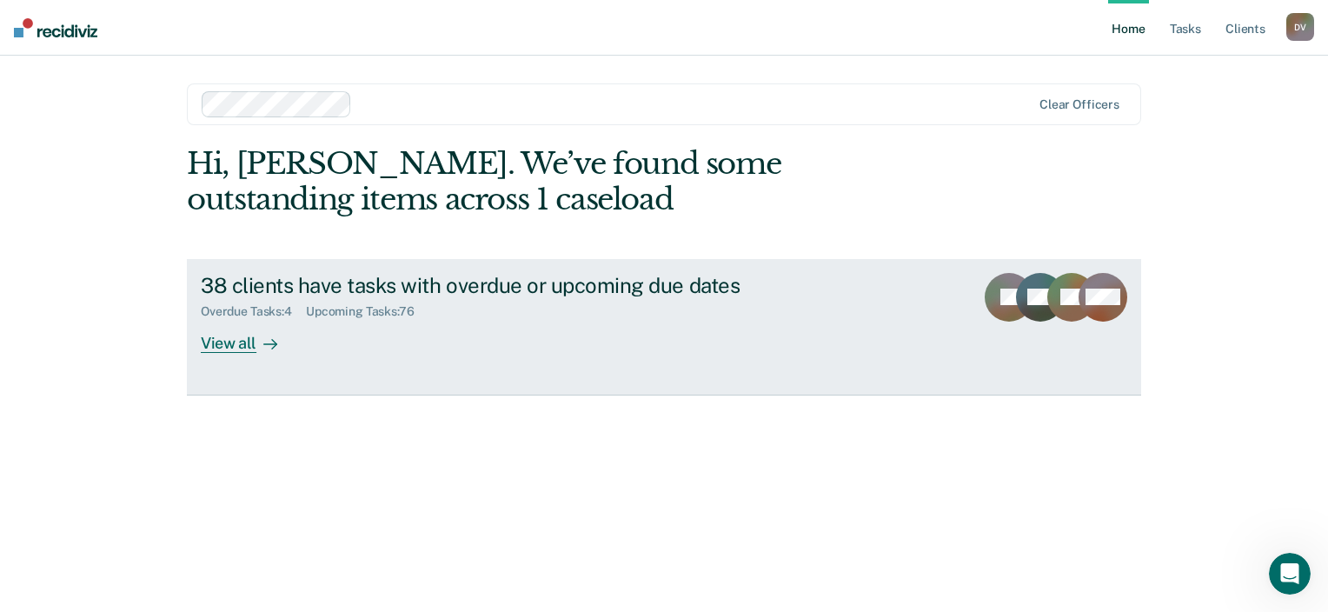
click at [259, 341] on div at bounding box center [266, 343] width 21 height 20
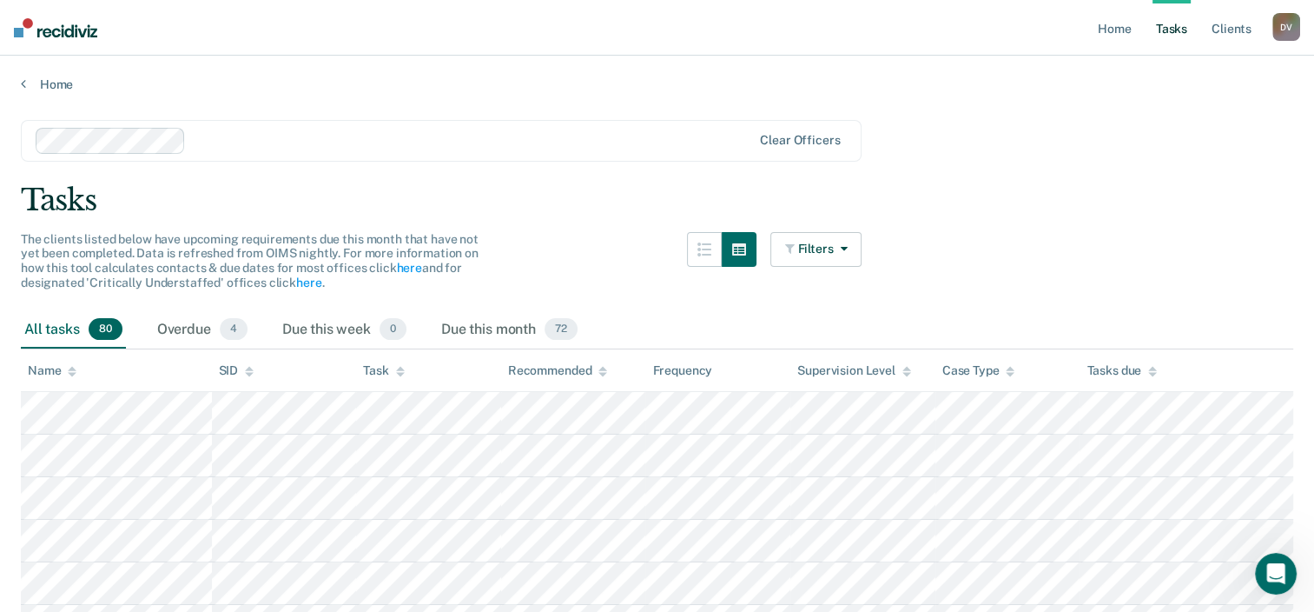
click at [581, 183] on div "Tasks" at bounding box center [657, 200] width 1273 height 36
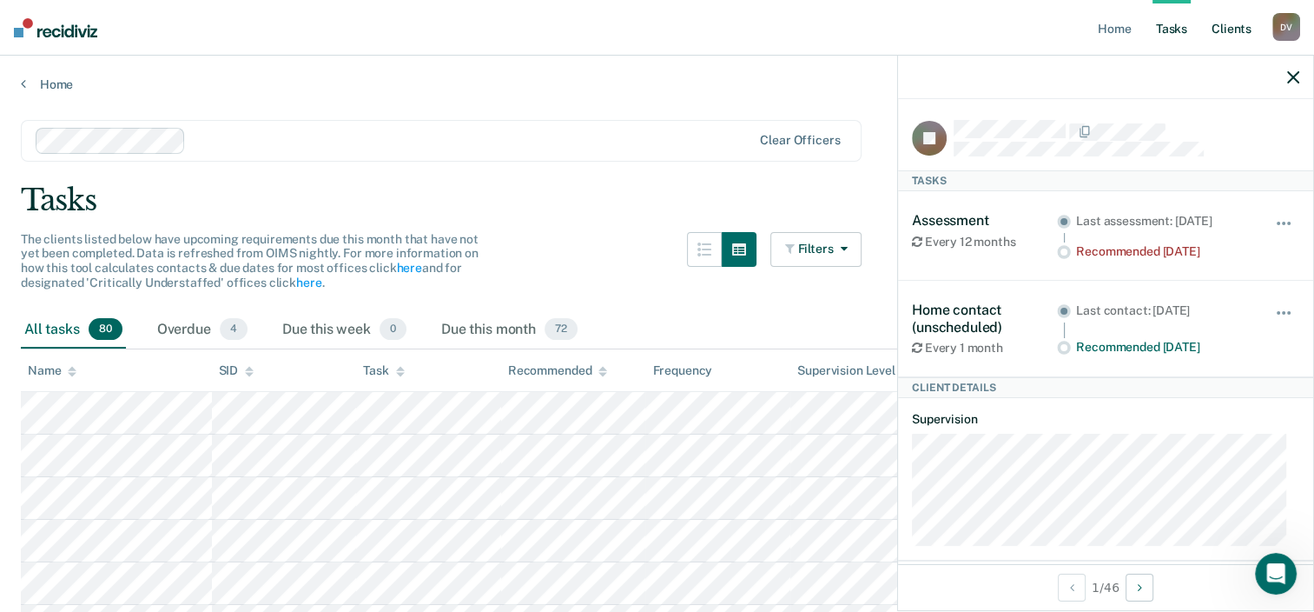
click at [1247, 33] on link "Client s" at bounding box center [1231, 28] width 47 height 56
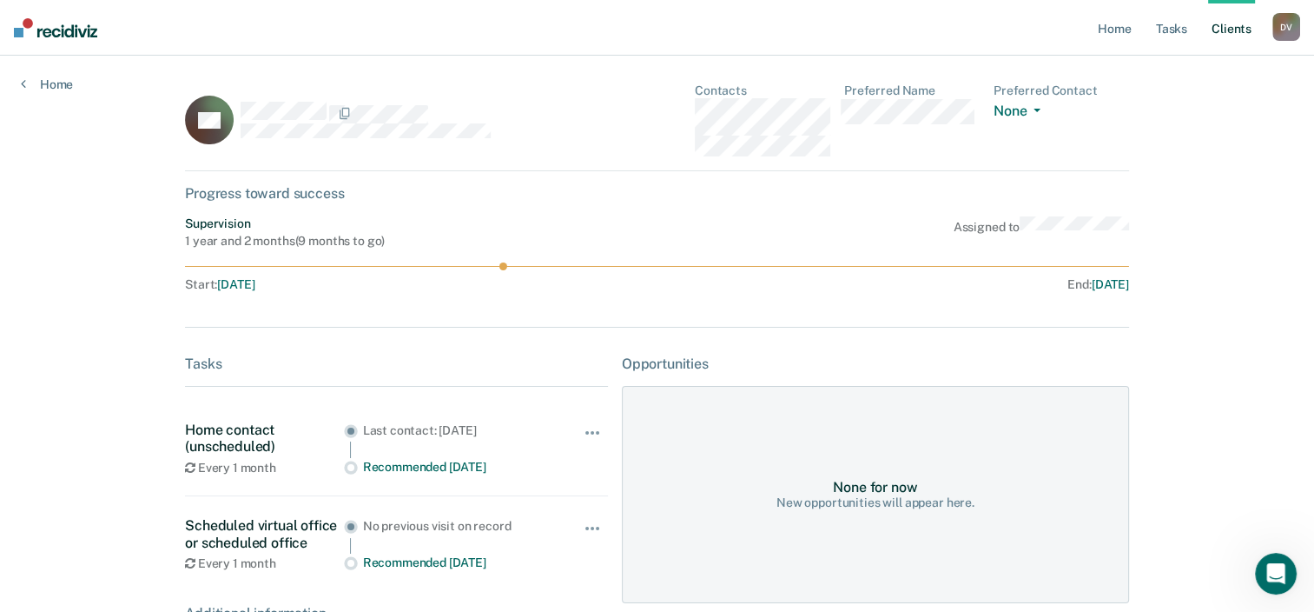
click at [1168, 184] on div "Home Tasks Client s [PERSON_NAME] D V Profile How it works Log Out Home DA Cont…" at bounding box center [657, 363] width 1314 height 726
click at [97, 232] on div "Home Tasks Client s [PERSON_NAME] D V Profile How it works Log Out Home DA Cont…" at bounding box center [657, 363] width 1314 height 726
click at [1168, 129] on div "Home Tasks Client s [PERSON_NAME] D V Profile How it works Log Out Home DA Cont…" at bounding box center [657, 363] width 1314 height 726
drag, startPoint x: 1237, startPoint y: 171, endPoint x: 1233, endPoint y: 193, distance: 22.2
click at [1233, 193] on div "Home Tasks Client s [PERSON_NAME] D V Profile How it works Log Out Home DA Cont…" at bounding box center [657, 363] width 1314 height 726
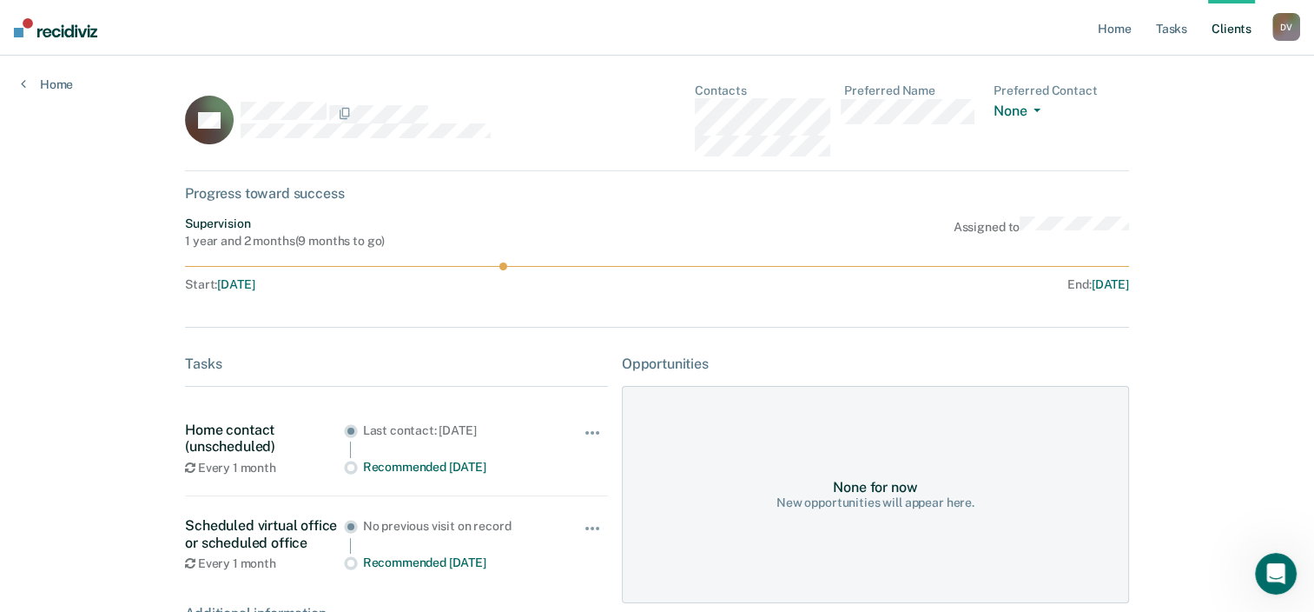
click at [164, 295] on main "DA Contacts Preferred Name Preferred Contact None Call Text Email None Progress…" at bounding box center [657, 370] width 986 height 629
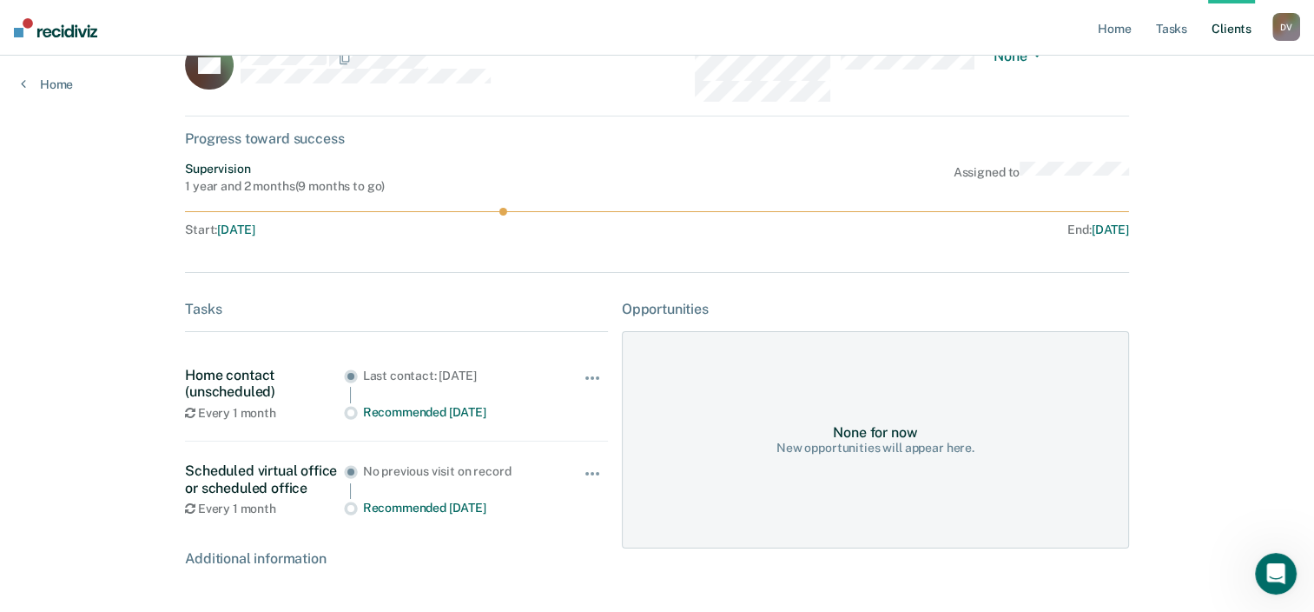
scroll to position [114, 0]
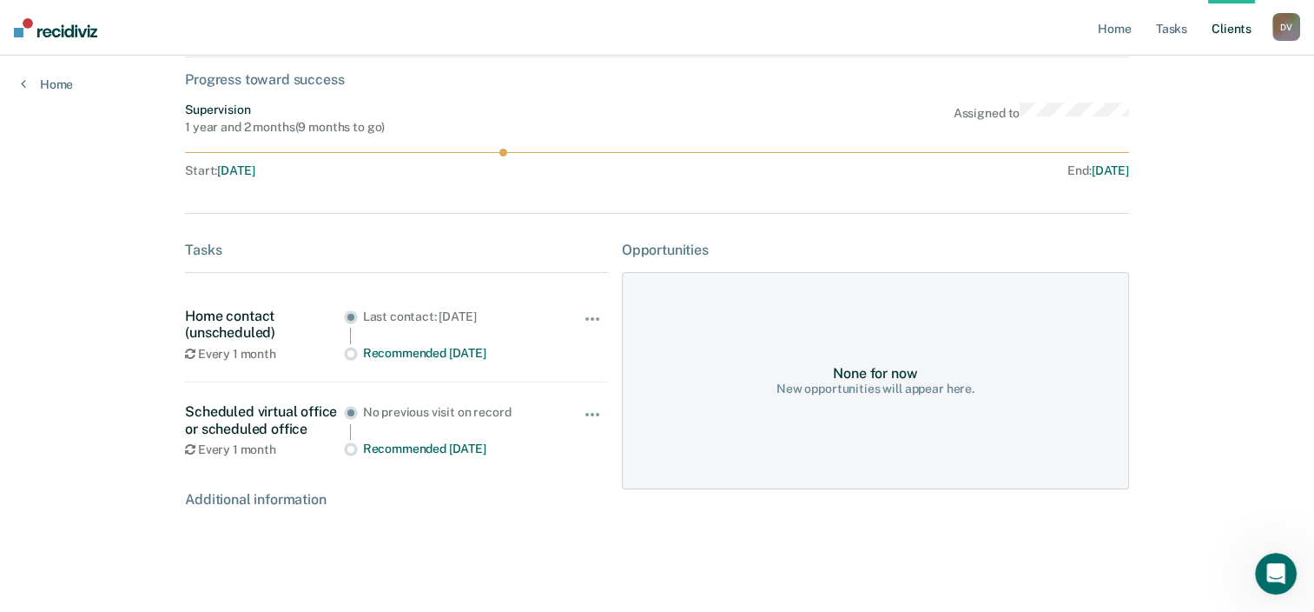
click at [1266, 246] on div "Home Tasks Client s [PERSON_NAME] D V Profile How it works Log Out Home DA Cont…" at bounding box center [657, 249] width 1314 height 726
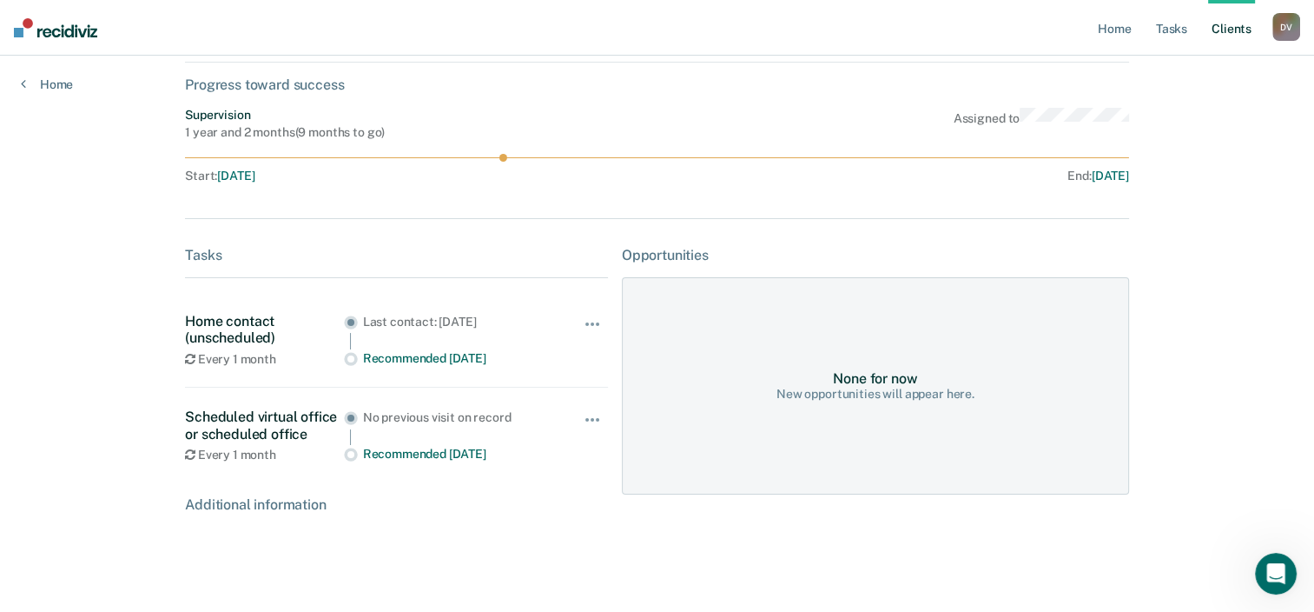
scroll to position [0, 0]
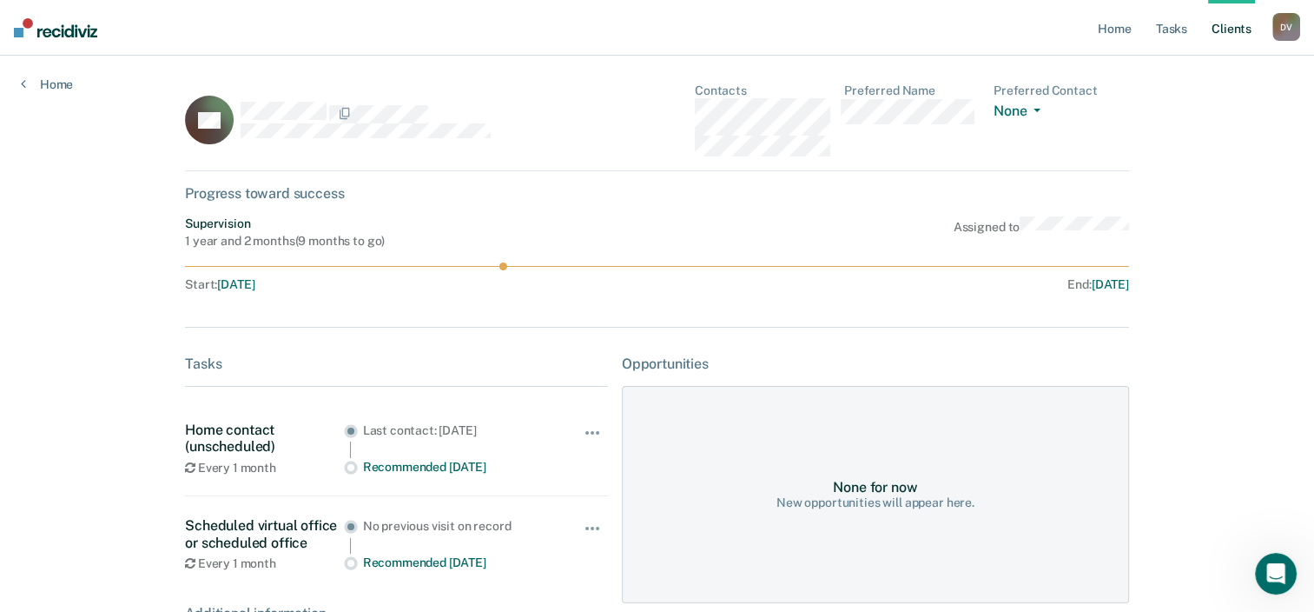
click at [140, 149] on div "Home Tasks Client s [PERSON_NAME] D V Profile How it works Log Out Home DA Cont…" at bounding box center [657, 363] width 1314 height 726
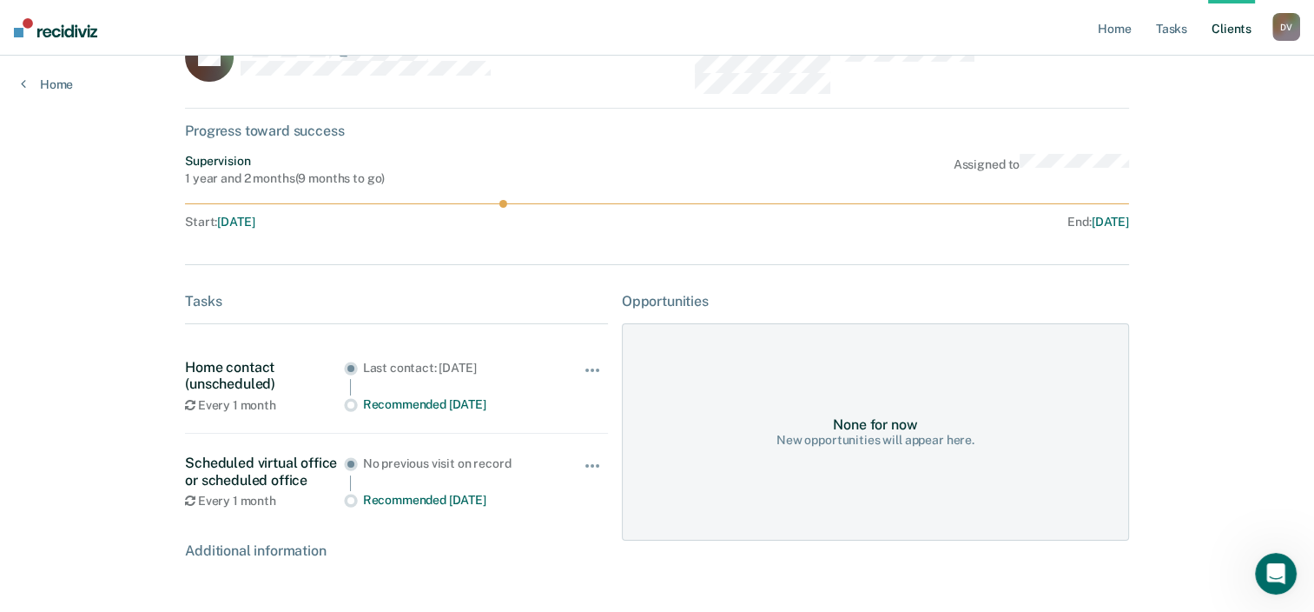
scroll to position [114, 0]
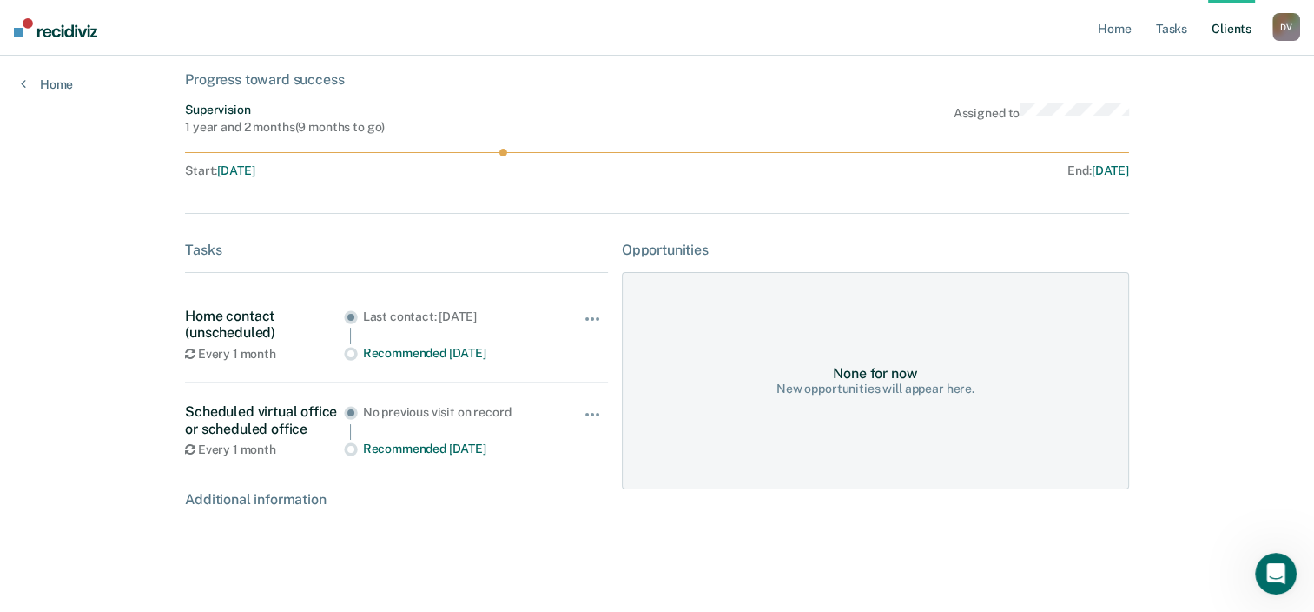
click at [276, 500] on div "Additional information" at bounding box center [396, 499] width 423 height 17
click at [44, 193] on div "Home Tasks Client s [PERSON_NAME] D V Profile How it works Log Out Home DA Cont…" at bounding box center [657, 249] width 1314 height 726
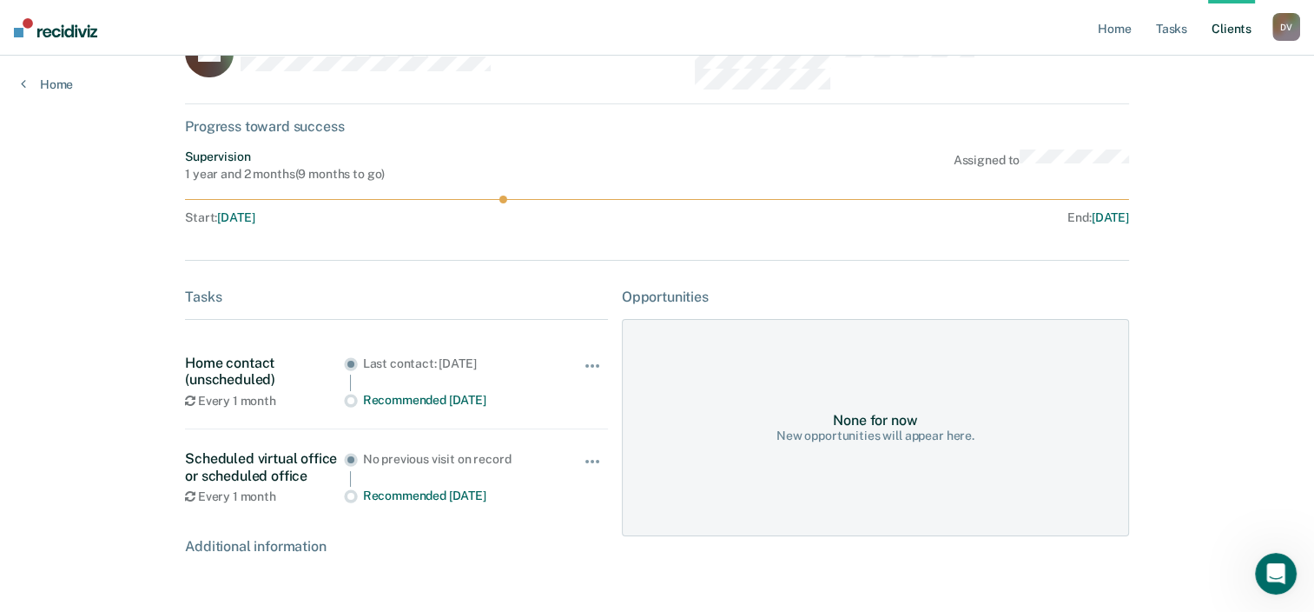
scroll to position [0, 0]
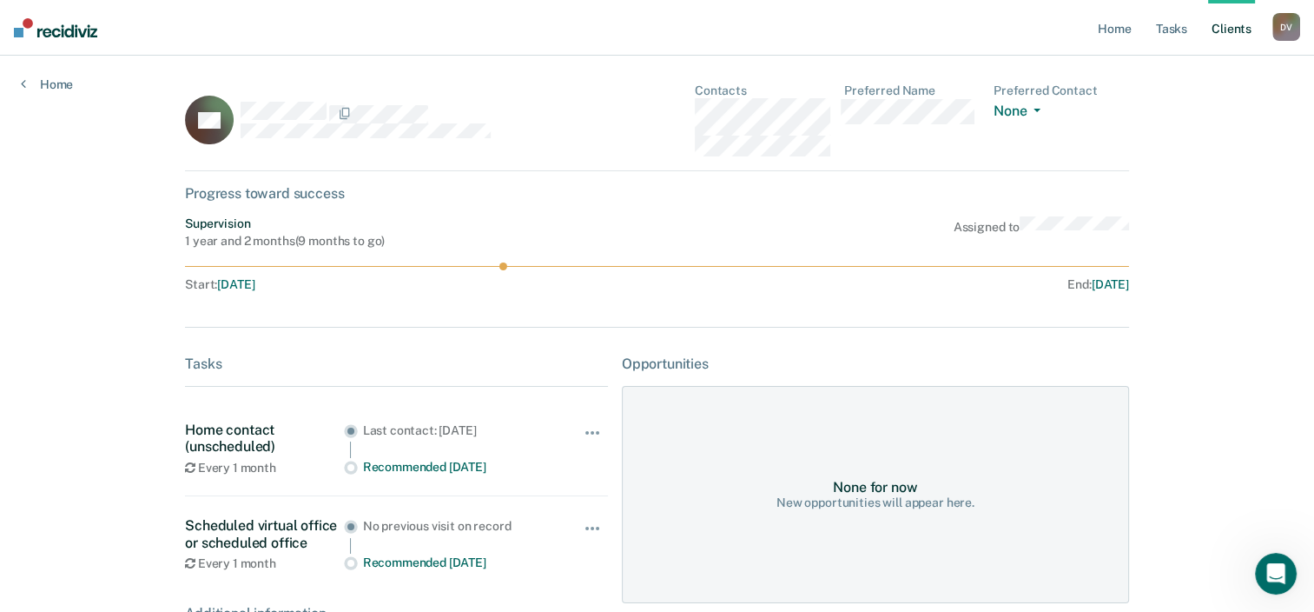
click at [28, 76] on div "Home" at bounding box center [47, 74] width 94 height 36
click at [52, 86] on link "Home" at bounding box center [47, 84] width 52 height 16
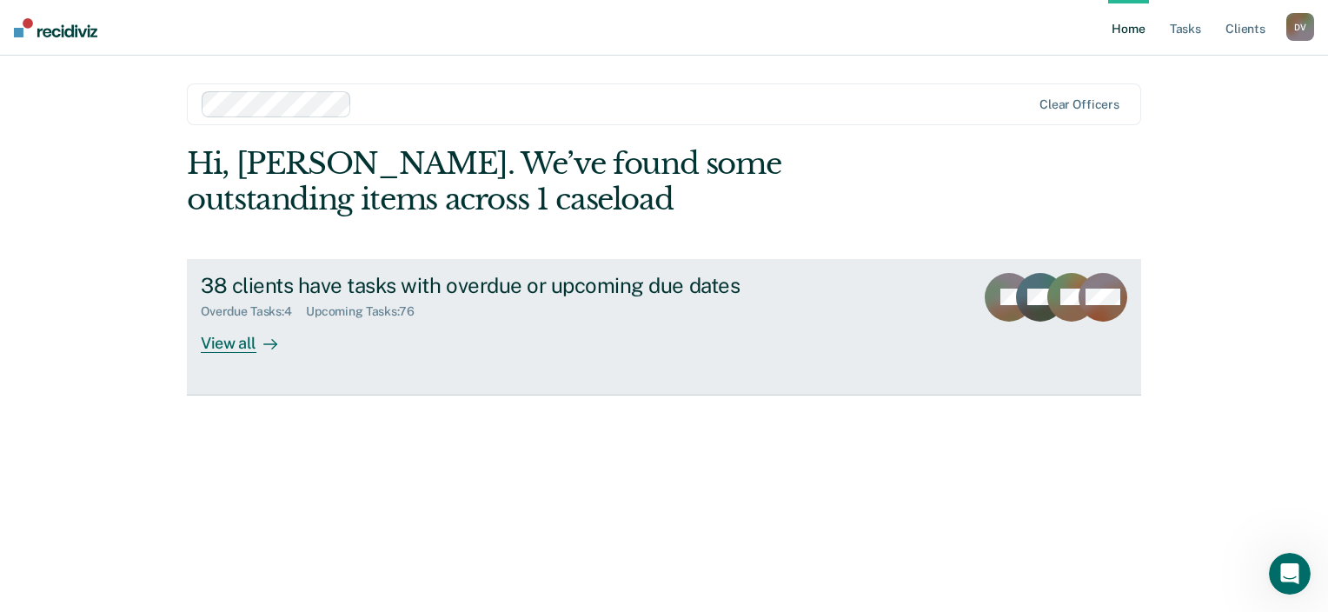
click at [235, 341] on div "View all" at bounding box center [249, 336] width 97 height 34
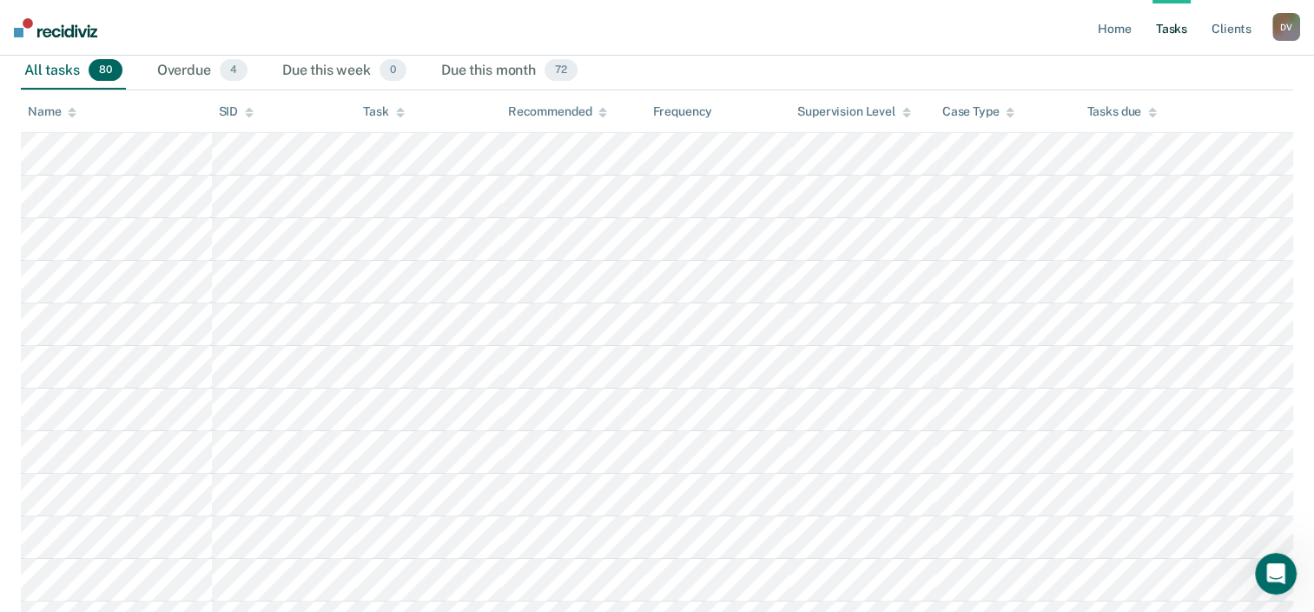
scroll to position [261, 0]
click at [184, 60] on div "Overdue 4" at bounding box center [202, 69] width 97 height 38
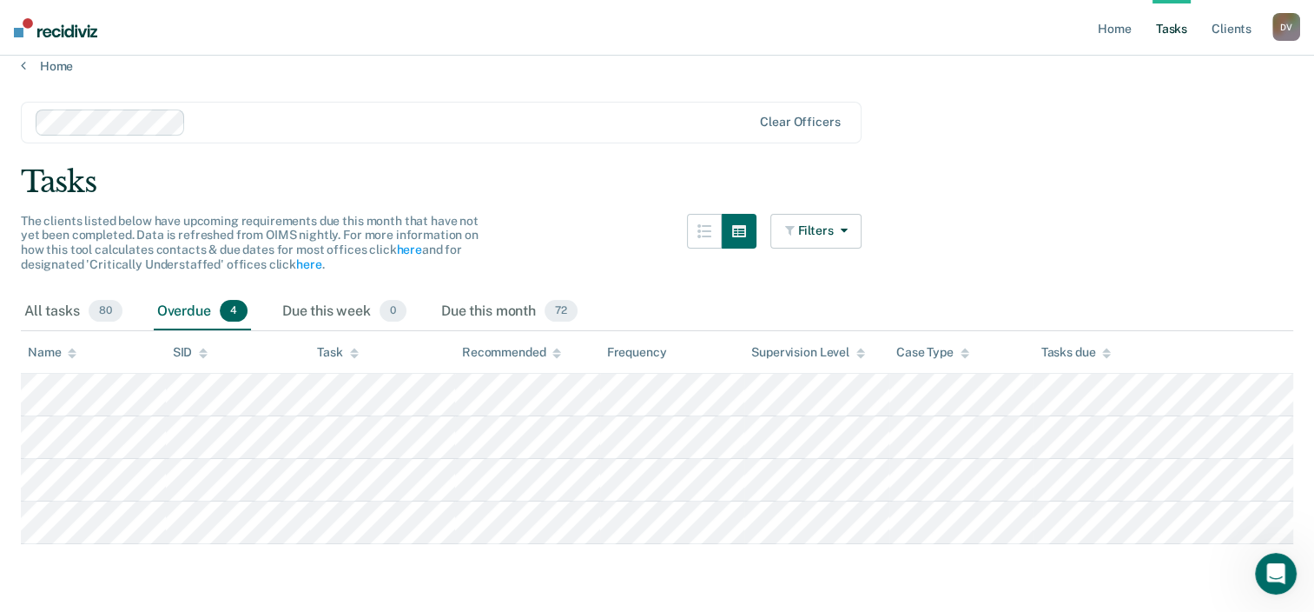
click at [1124, 189] on div "Tasks" at bounding box center [657, 182] width 1273 height 36
click at [71, 313] on div "All tasks 80" at bounding box center [73, 312] width 105 height 38
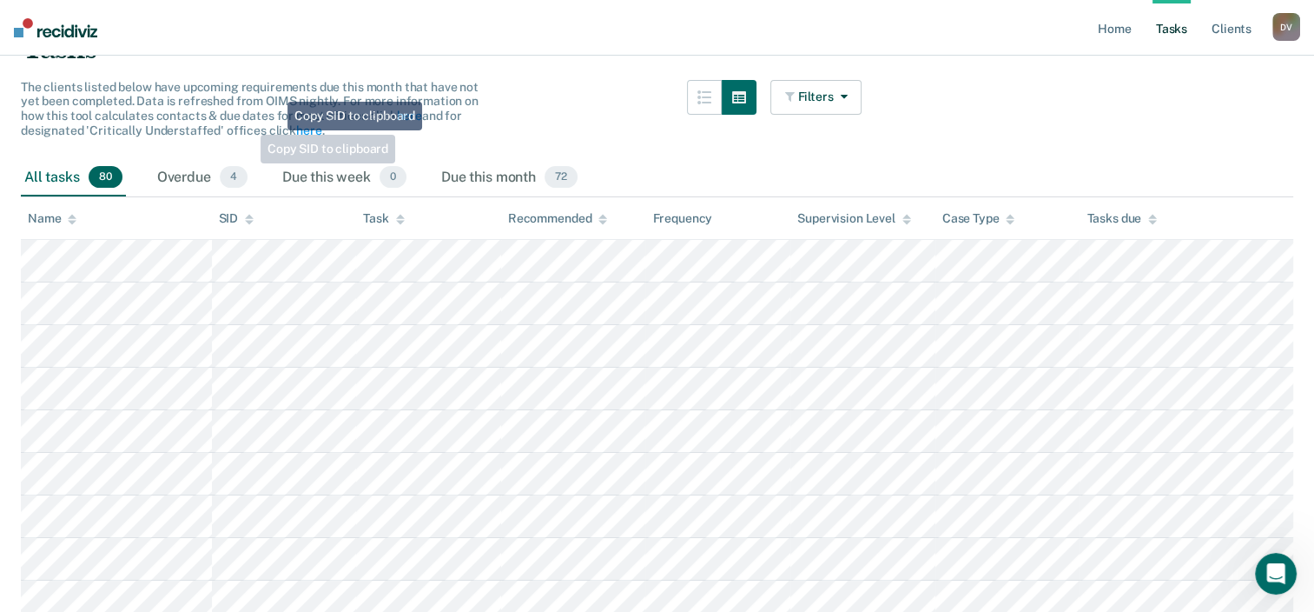
scroll to position [0, 0]
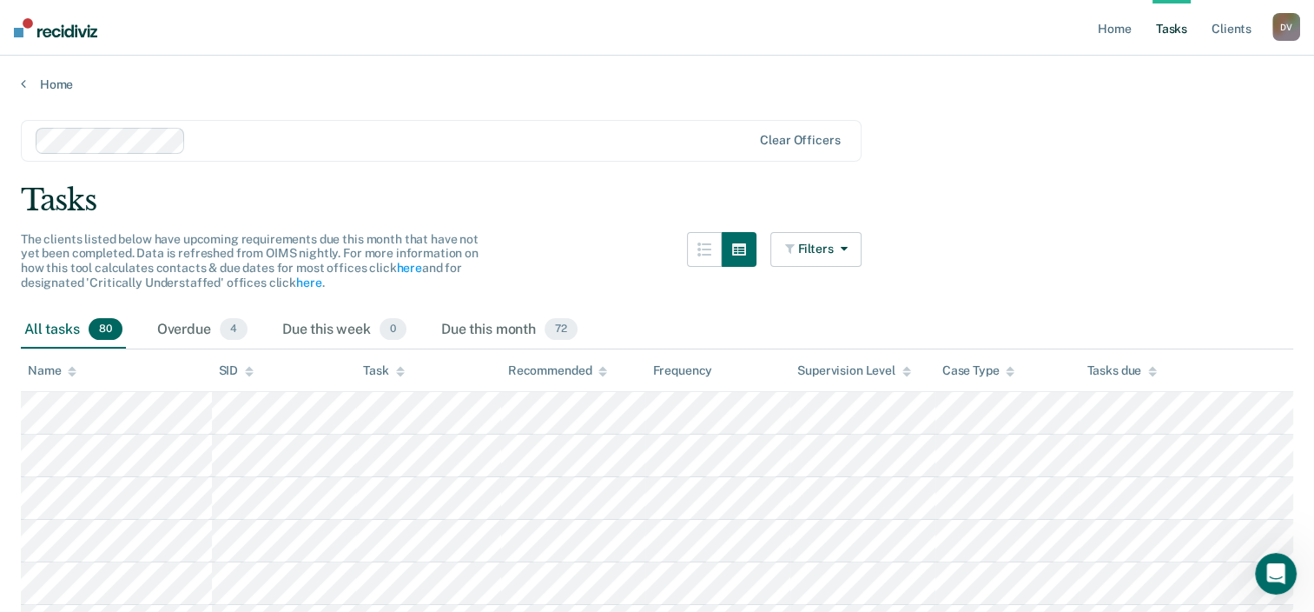
click at [1043, 193] on div "Tasks" at bounding box center [657, 200] width 1273 height 36
drag, startPoint x: 475, startPoint y: 94, endPoint x: 451, endPoint y: 117, distance: 33.8
drag, startPoint x: 171, startPoint y: 332, endPoint x: 397, endPoint y: 358, distance: 227.4
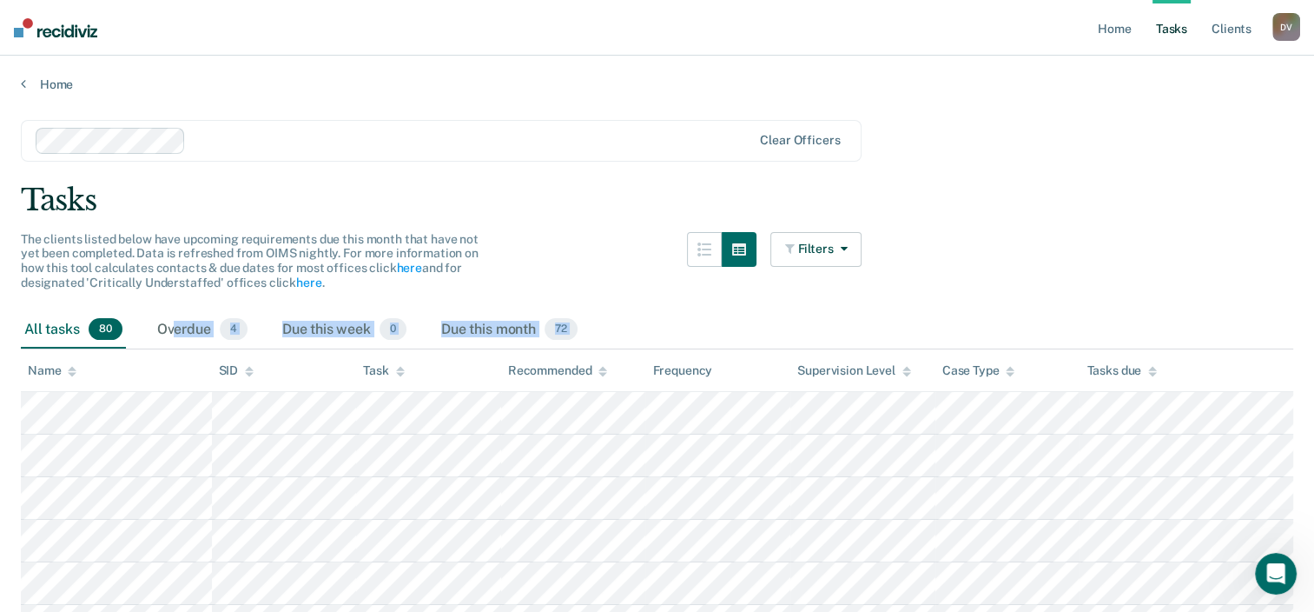
click at [644, 299] on div "The clients listed below have upcoming requirements due this month that have no…" at bounding box center [441, 271] width 841 height 79
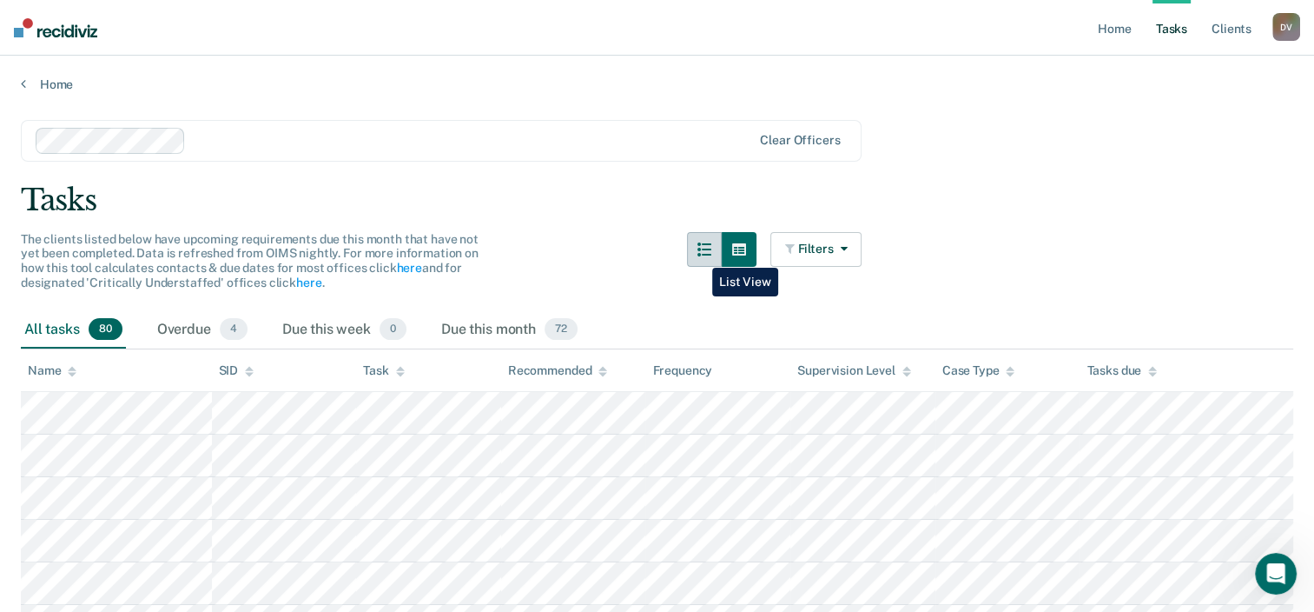
click at [699, 255] on button "button" at bounding box center [704, 249] width 35 height 35
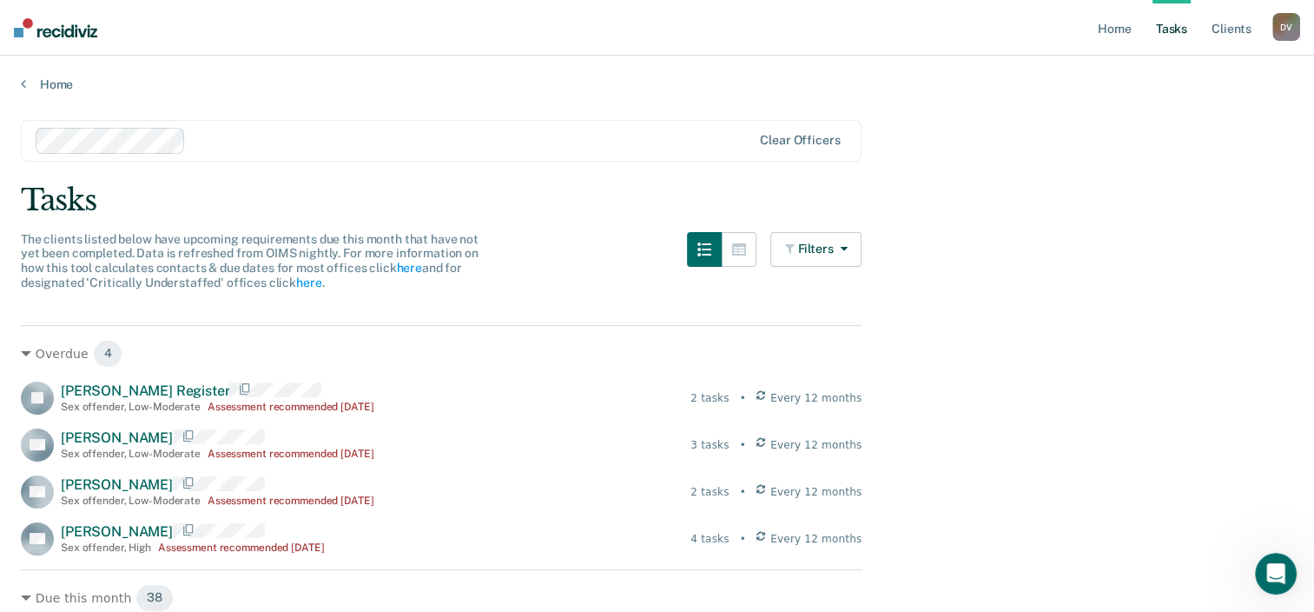
click at [613, 368] on div "Overdue 4 JR [PERSON_NAME] Register Sex offender , Low-Moderate Assessment reco…" at bounding box center [441, 440] width 841 height 230
drag, startPoint x: 63, startPoint y: 242, endPoint x: 50, endPoint y: 242, distance: 12.2
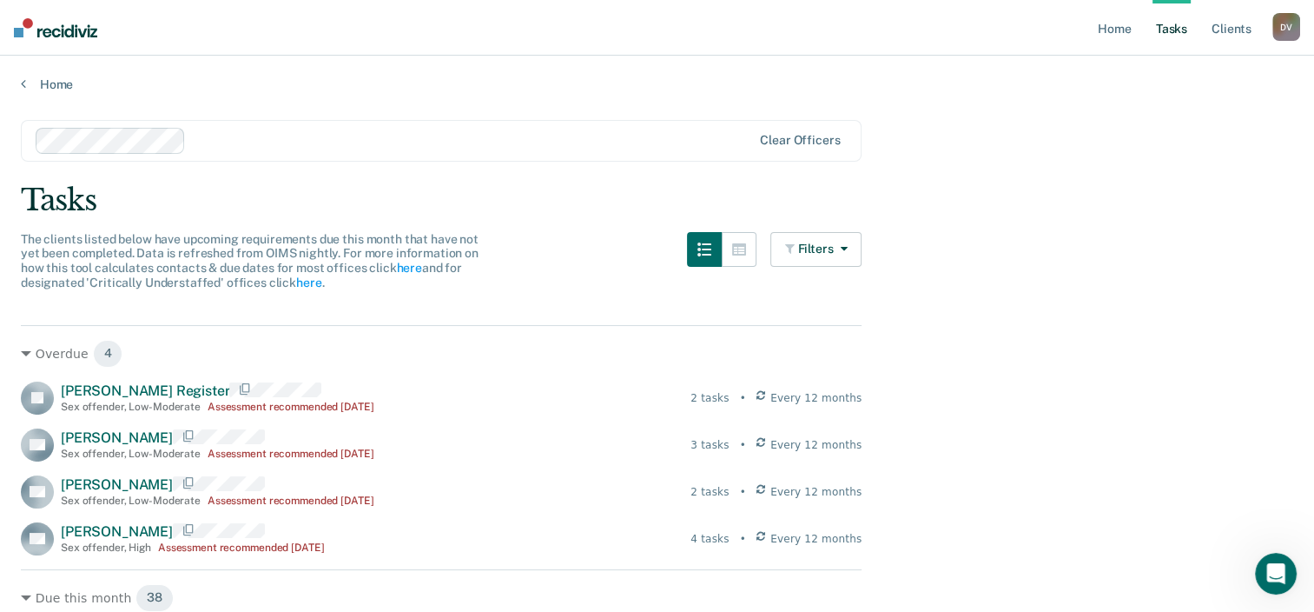
click at [662, 162] on div "Clear officers" at bounding box center [441, 141] width 841 height 42
click at [451, 52] on nav "Home Tasks Client s [PERSON_NAME] D V Profile How it works Log Out" at bounding box center [657, 28] width 1314 height 56
drag, startPoint x: 0, startPoint y: 292, endPoint x: -3, endPoint y: 282, distance: 10.2
